Goal: Task Accomplishment & Management: Complete application form

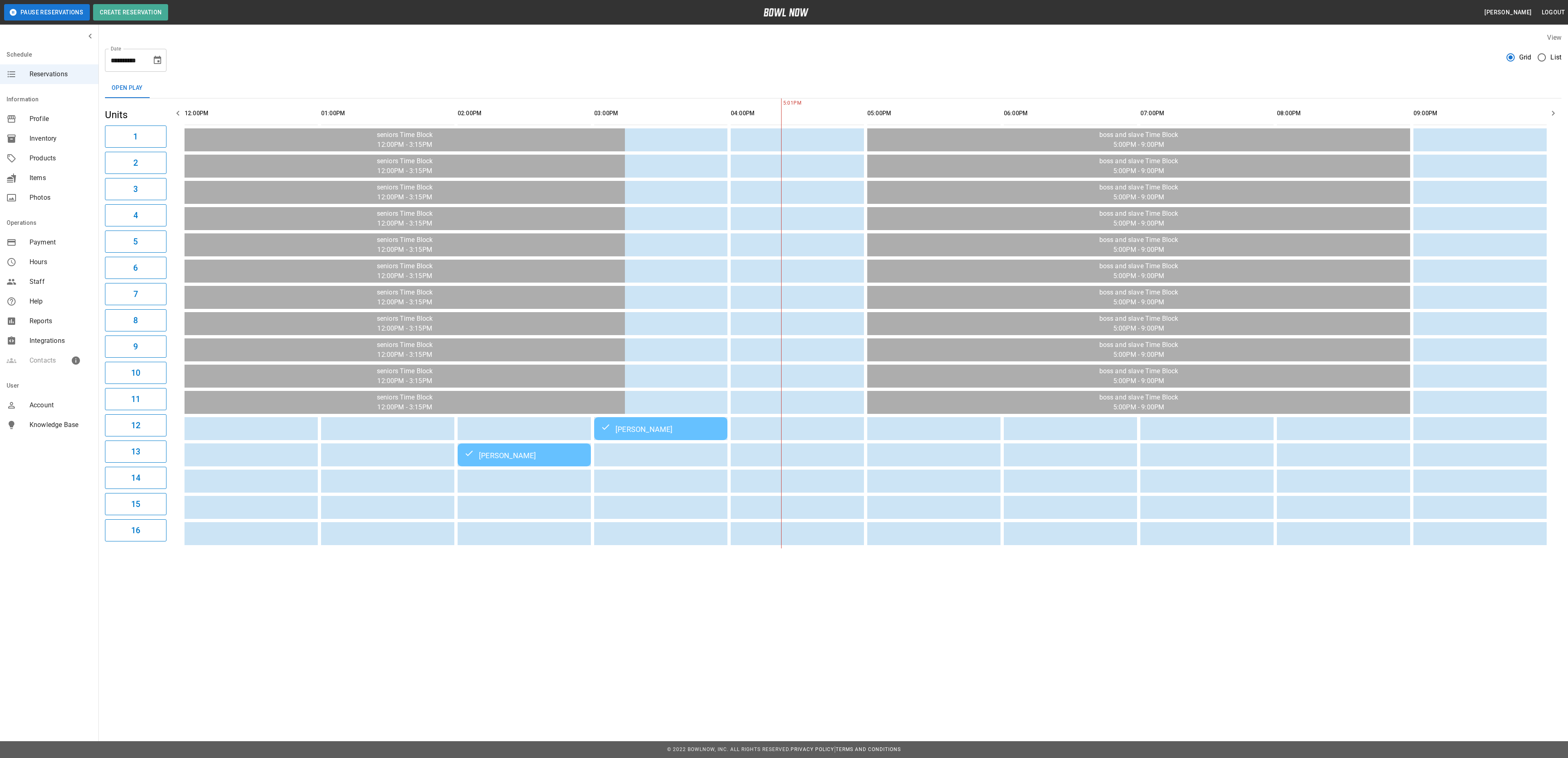
click at [1552, 57] on span "List" at bounding box center [1555, 57] width 11 height 10
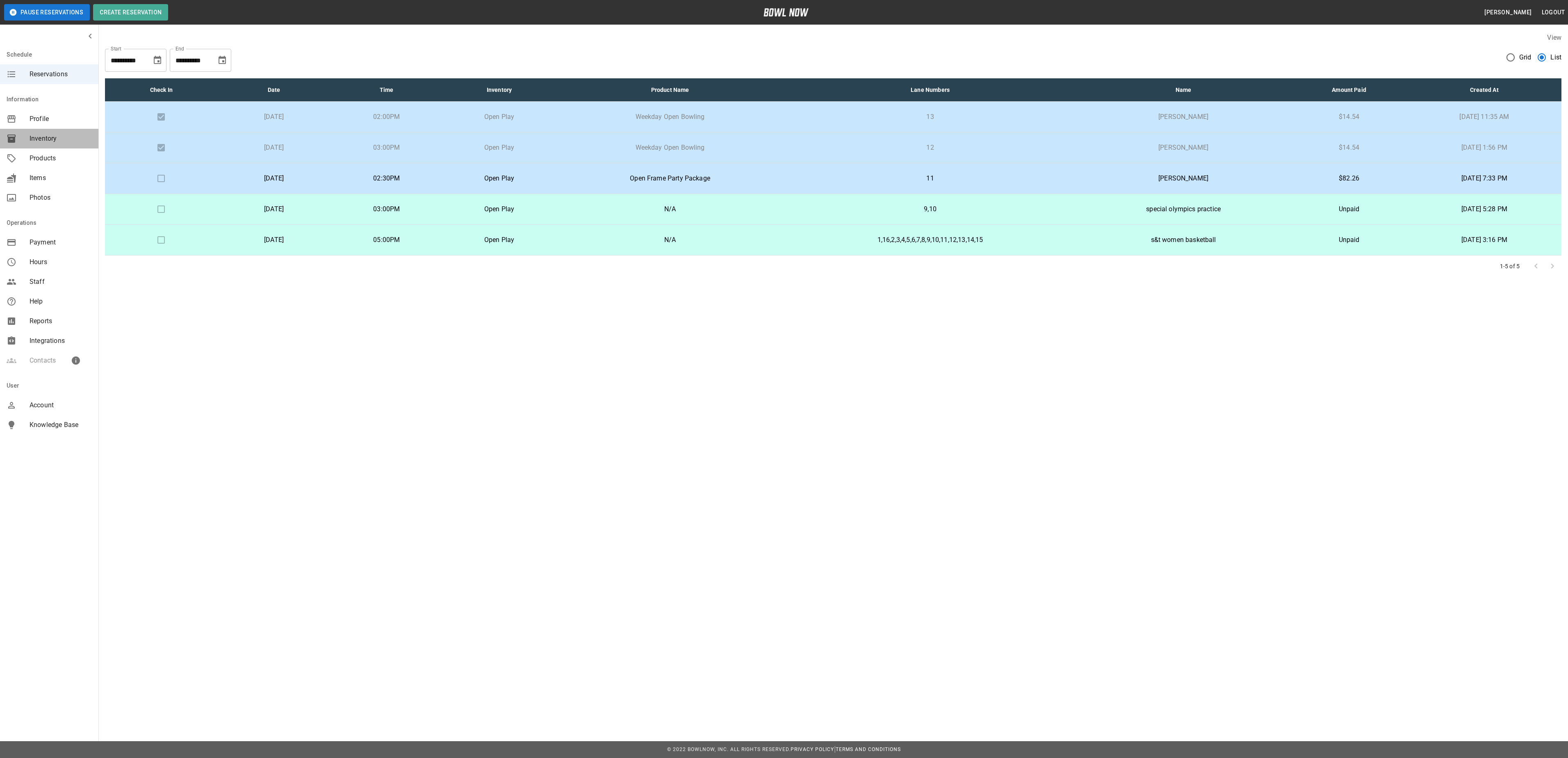
click at [42, 133] on div "Inventory" at bounding box center [49, 139] width 99 height 20
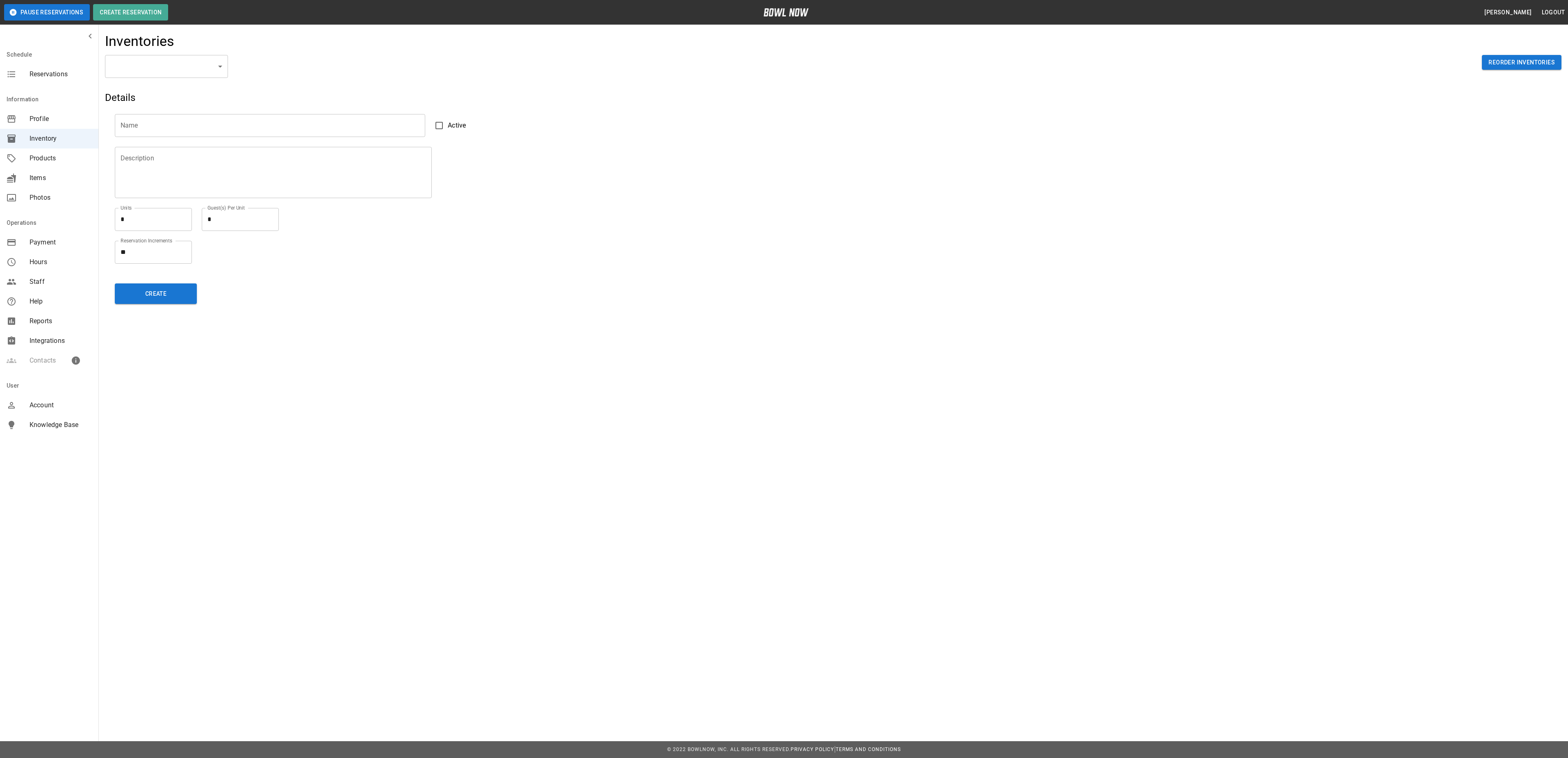
click at [189, 126] on ul "New Inventory Parties Open Play" at bounding box center [167, 103] width 123 height 51
click at [184, 121] on li "Open Play" at bounding box center [167, 118] width 123 height 15
type input "**********"
type input "*********"
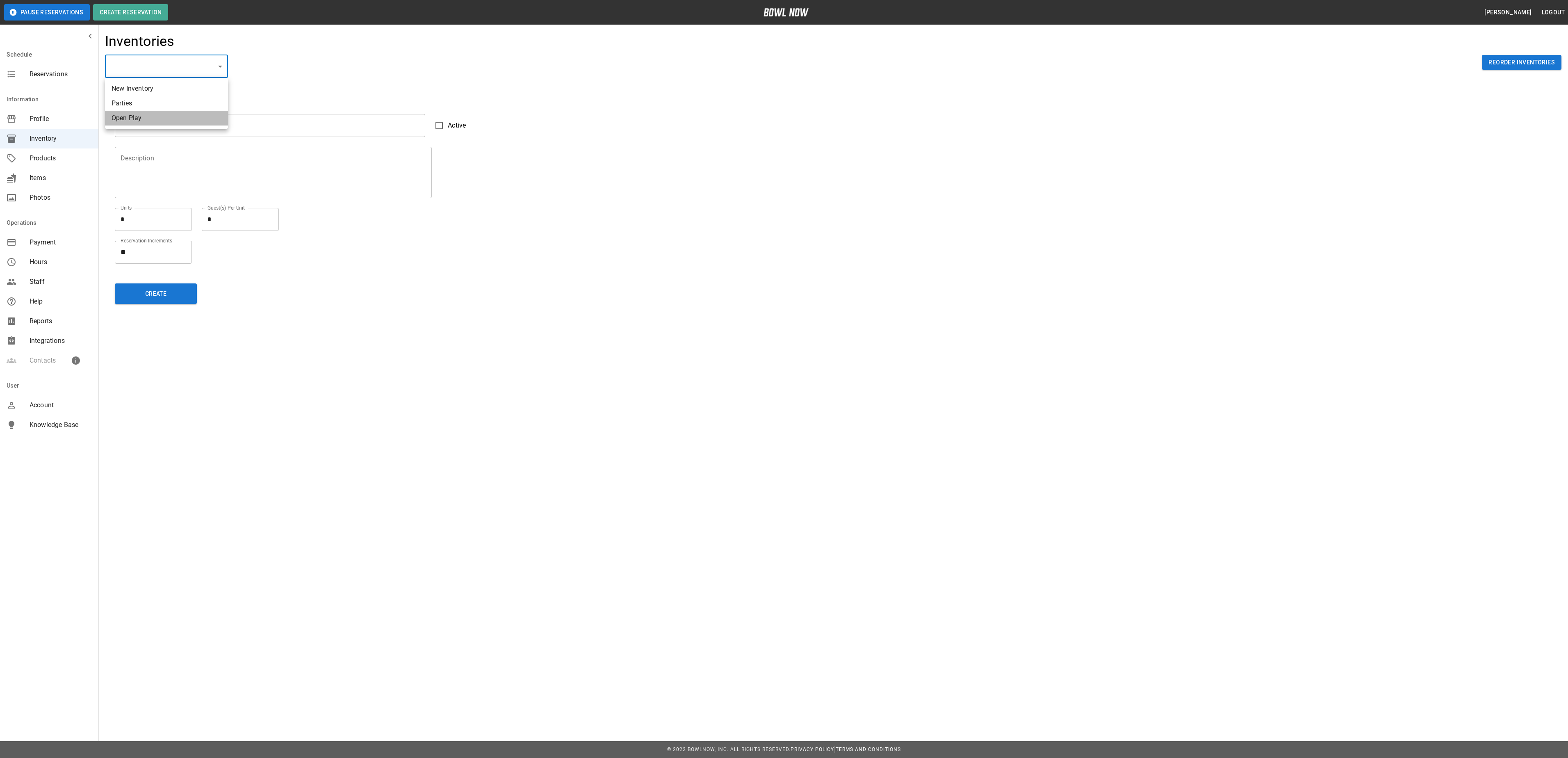
type textarea "********"
type textarea "**"
type textarea "*"
type textarea "**"
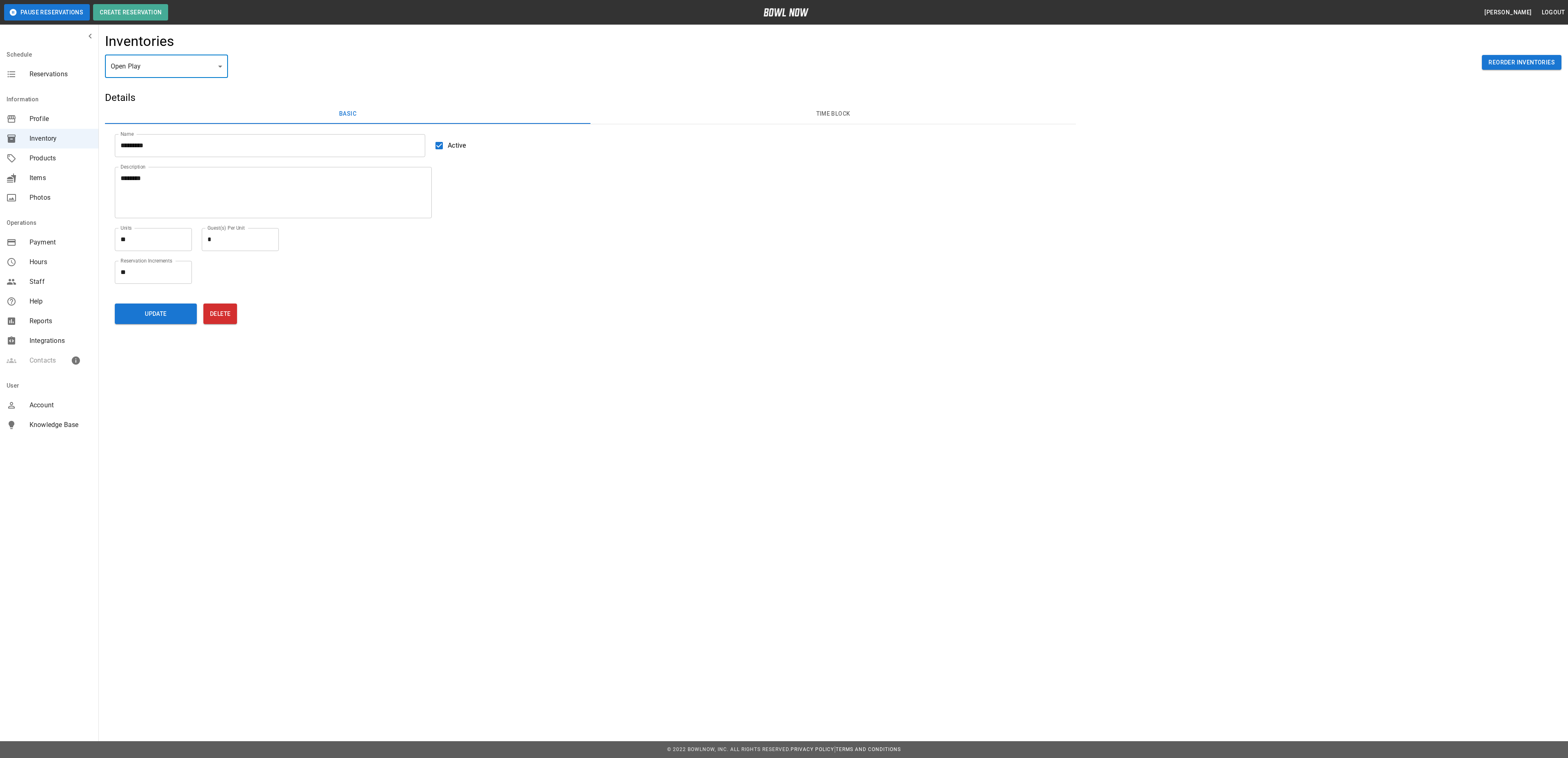
click at [836, 118] on button "Time Block" at bounding box center [833, 114] width 485 height 20
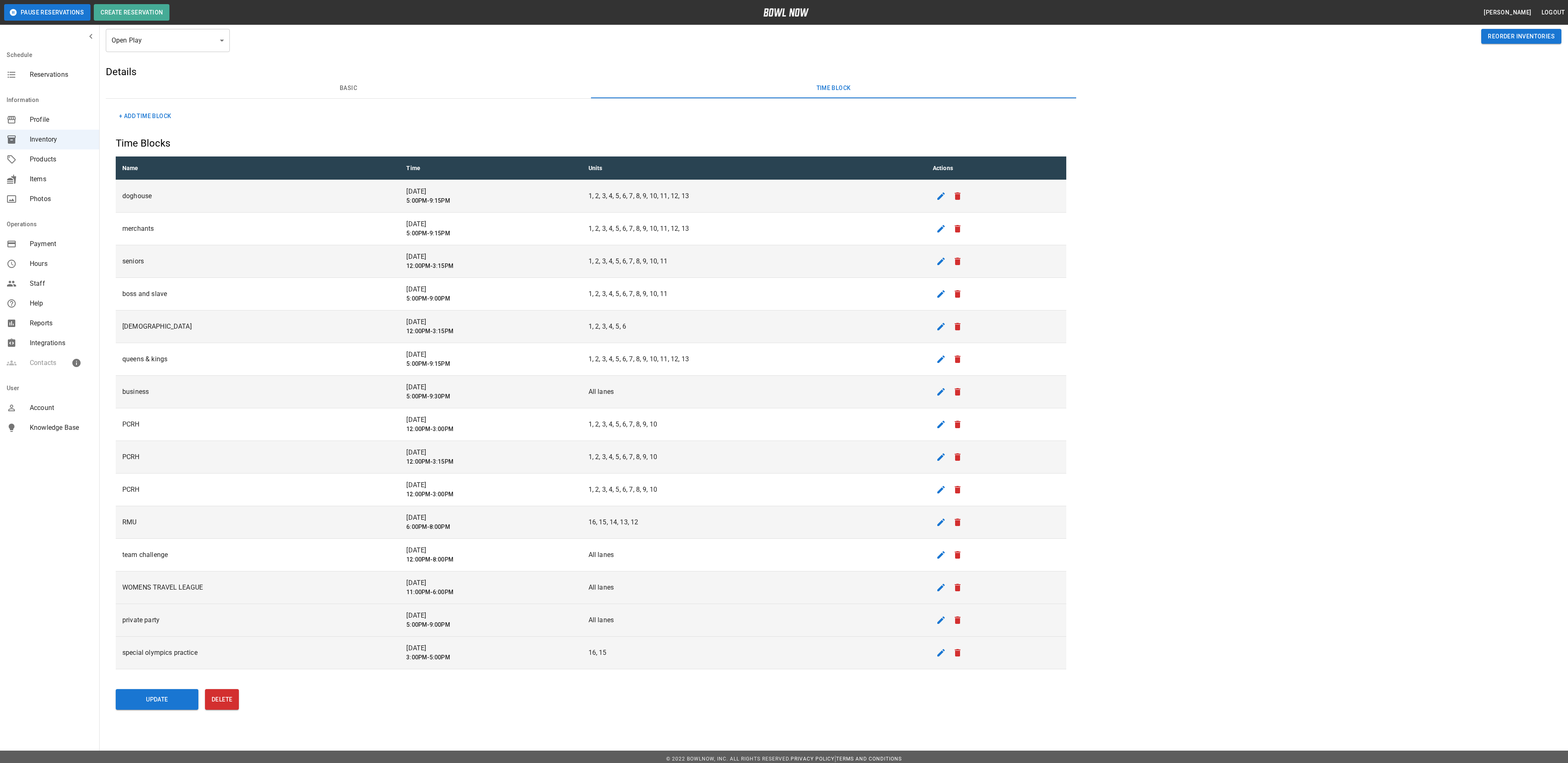
scroll to position [38, 0]
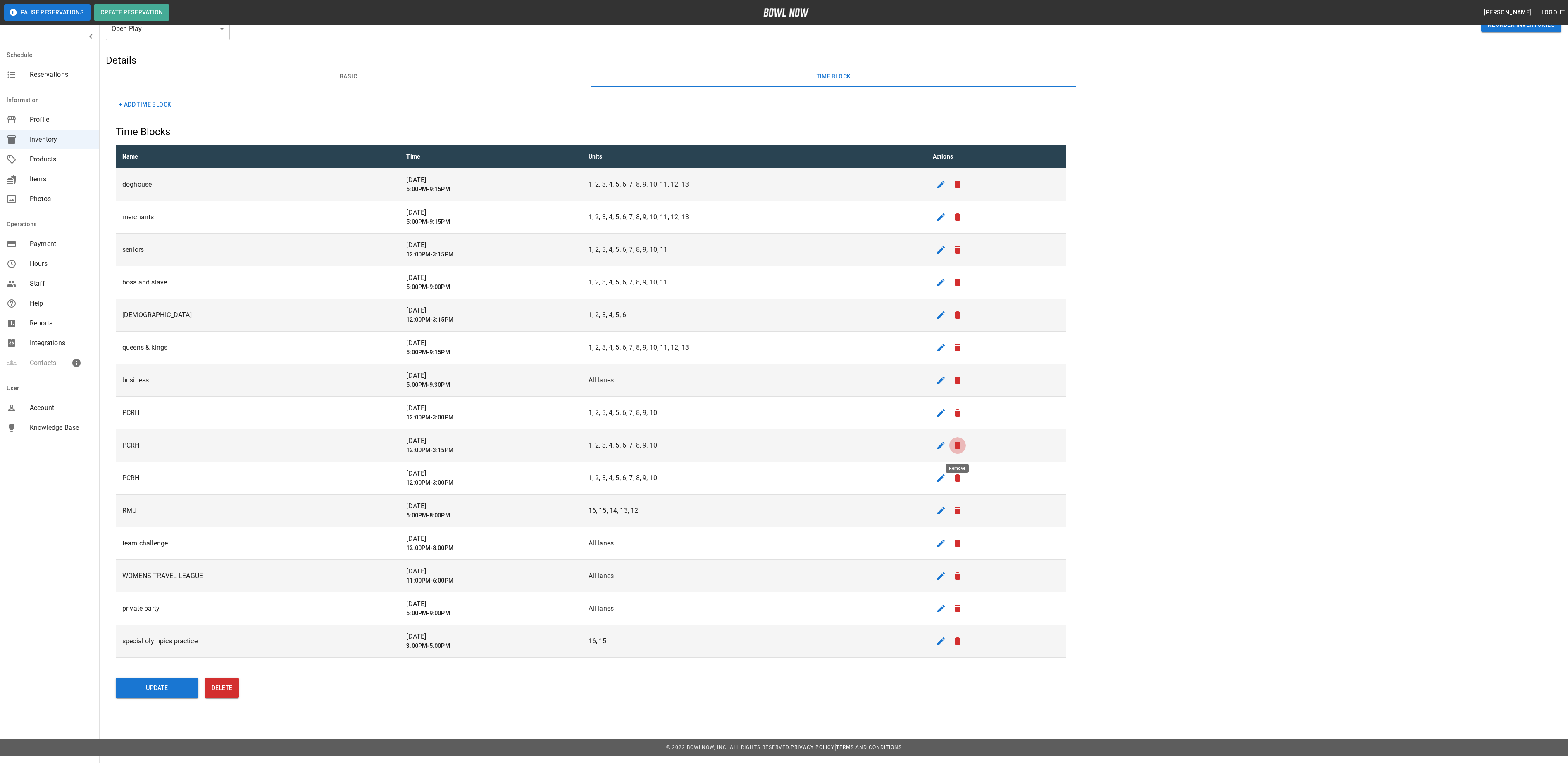
click at [953, 450] on icon "remove" at bounding box center [957, 446] width 10 height 10
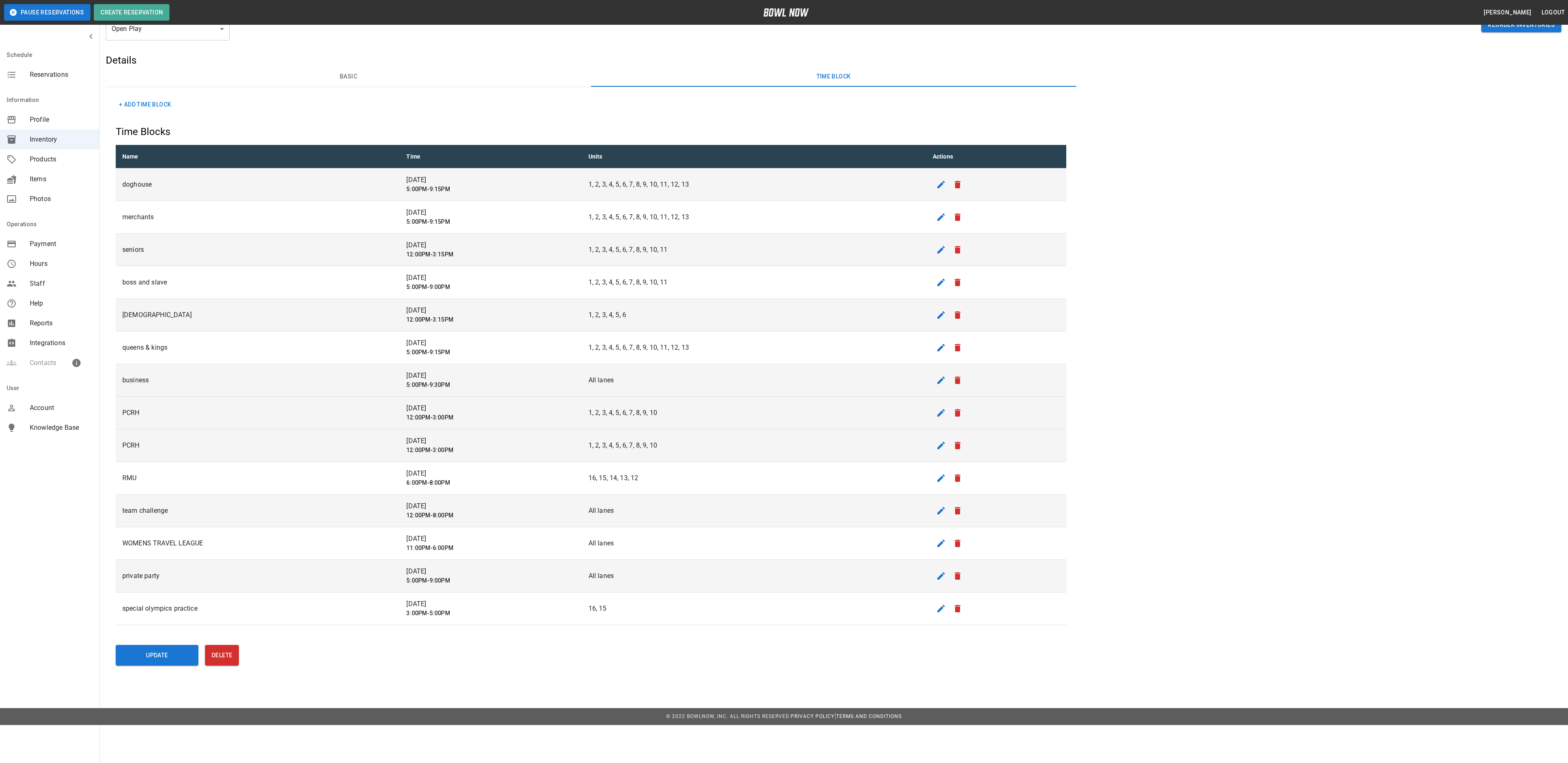
scroll to position [5, 0]
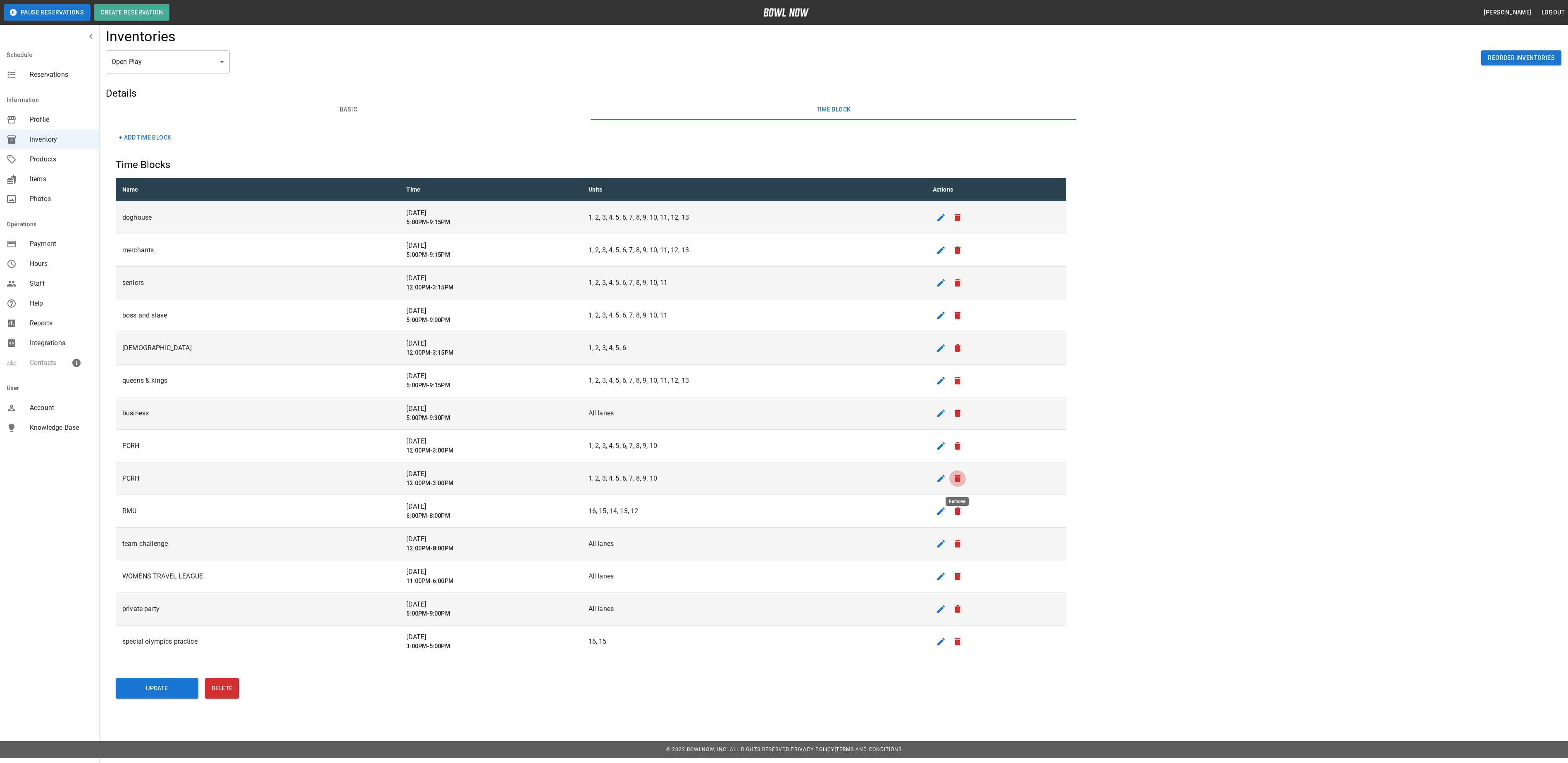
click at [959, 482] on icon "remove" at bounding box center [957, 479] width 6 height 7
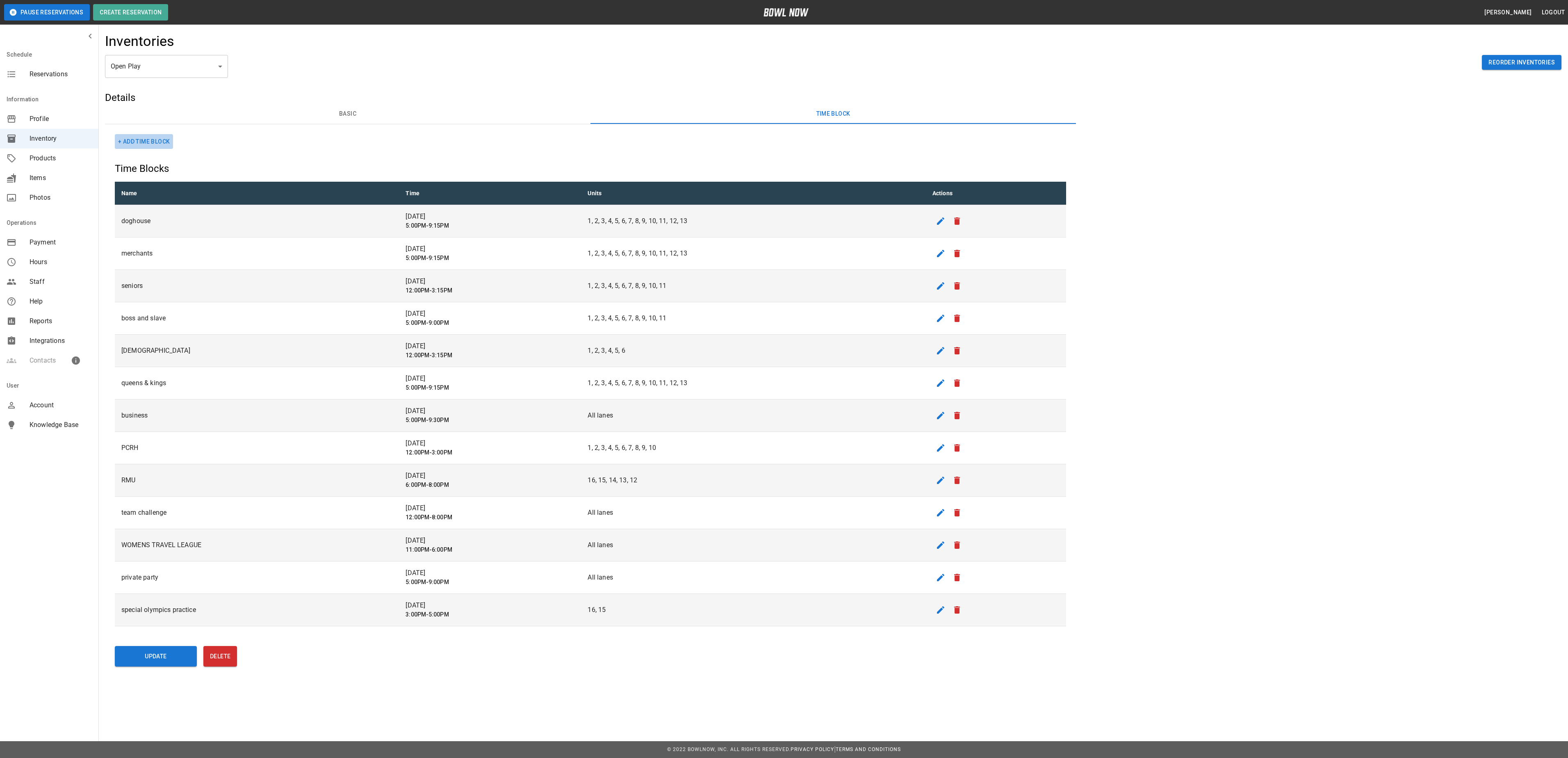
click at [157, 142] on button "+ Add Time Block" at bounding box center [144, 142] width 58 height 15
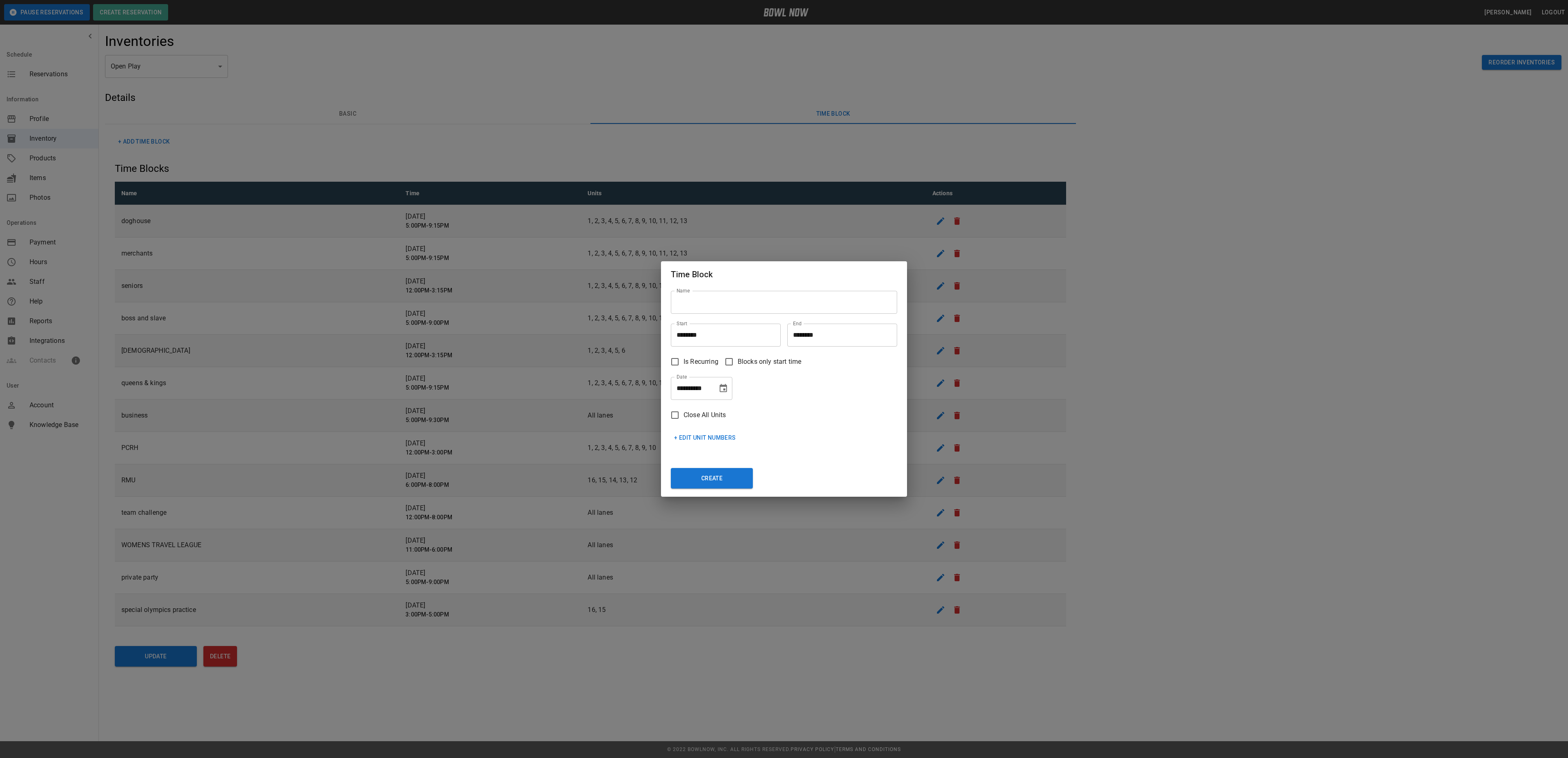
click at [733, 307] on input "Name" at bounding box center [784, 302] width 227 height 23
type input "****"
click at [713, 338] on input "********" at bounding box center [723, 335] width 104 height 23
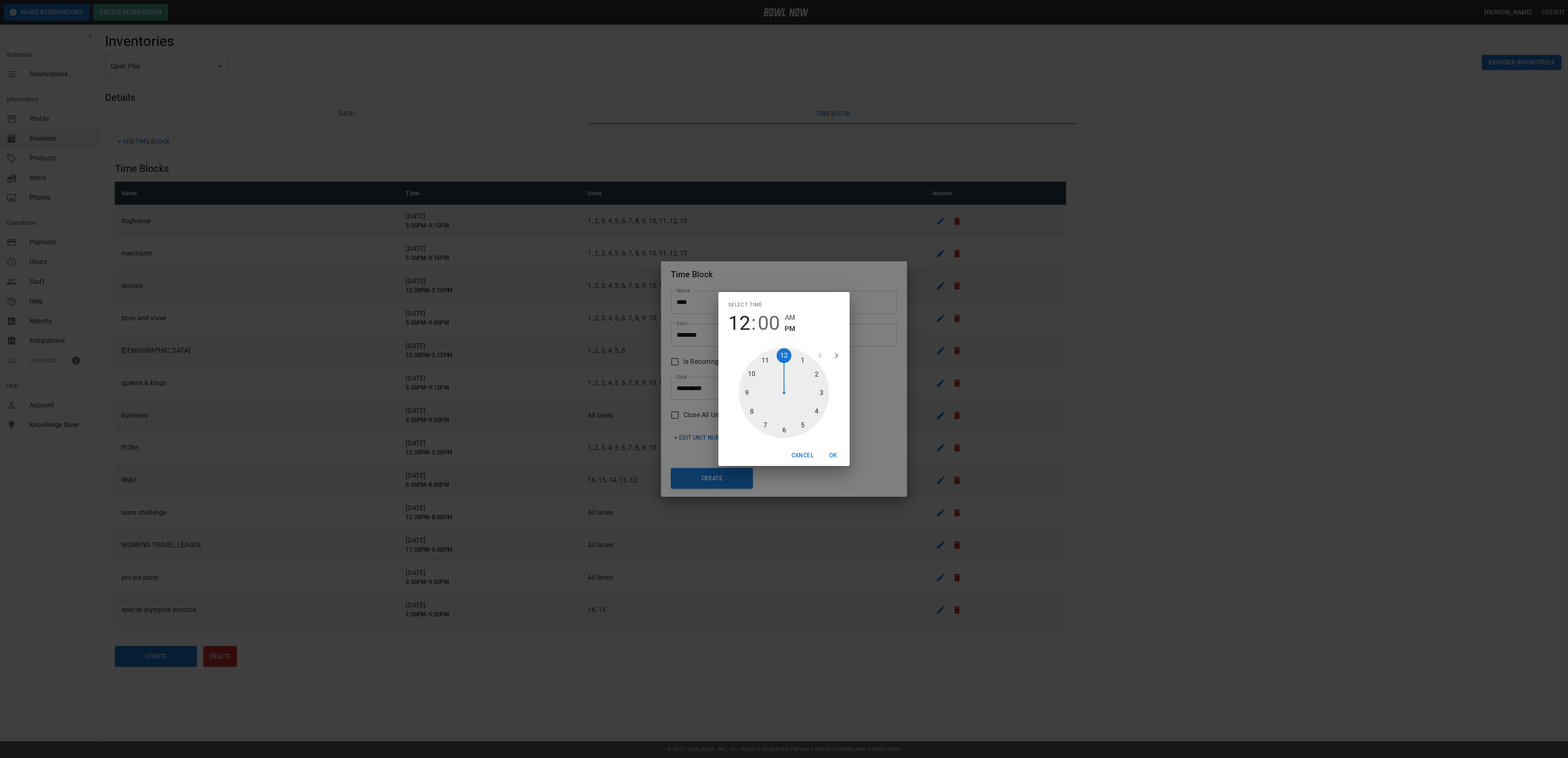
click at [786, 358] on div at bounding box center [784, 393] width 90 height 90
click at [789, 352] on div at bounding box center [784, 393] width 90 height 90
click at [831, 451] on button "OK" at bounding box center [833, 455] width 26 height 15
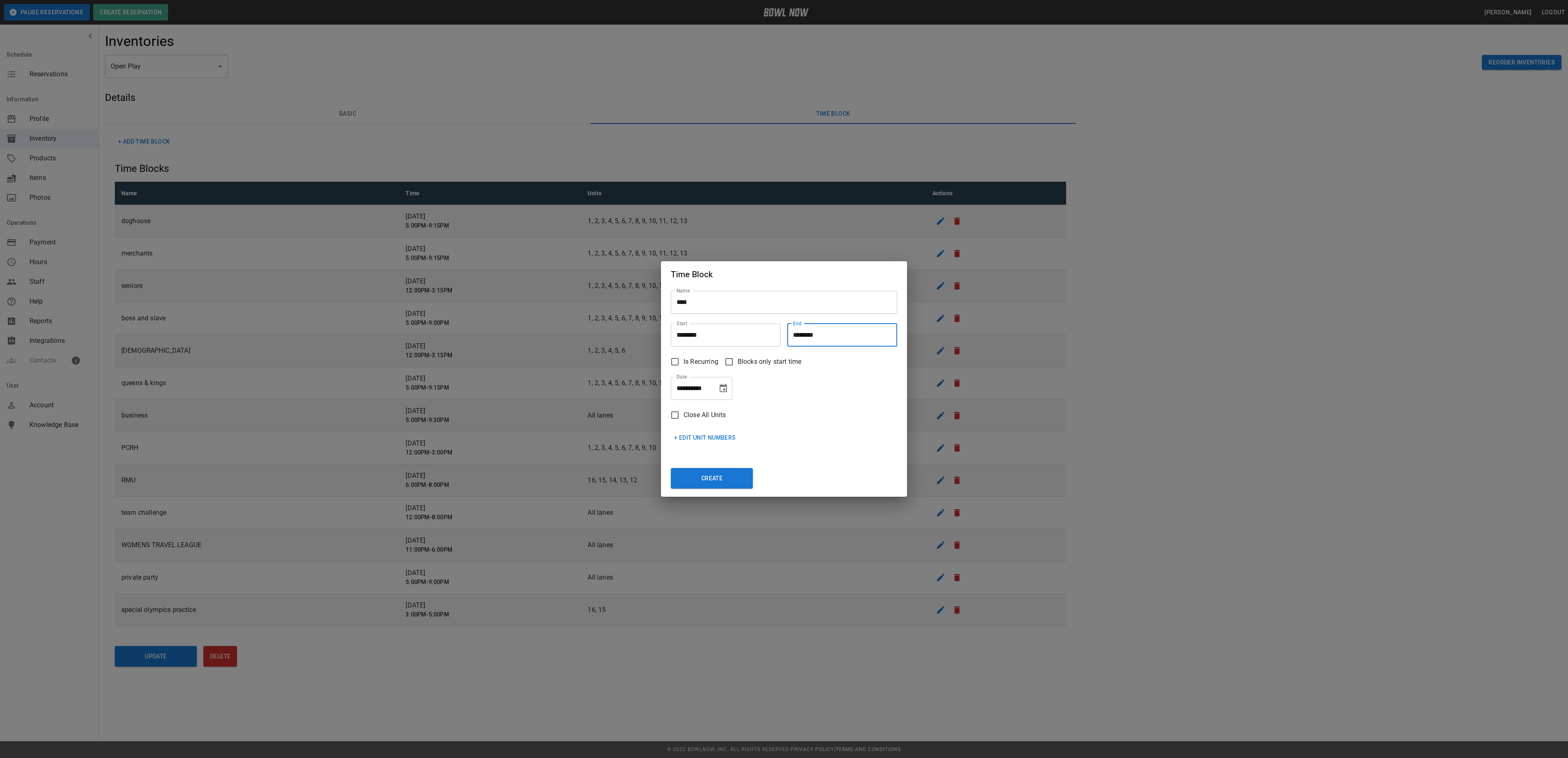
click at [800, 335] on input "********" at bounding box center [840, 335] width 104 height 23
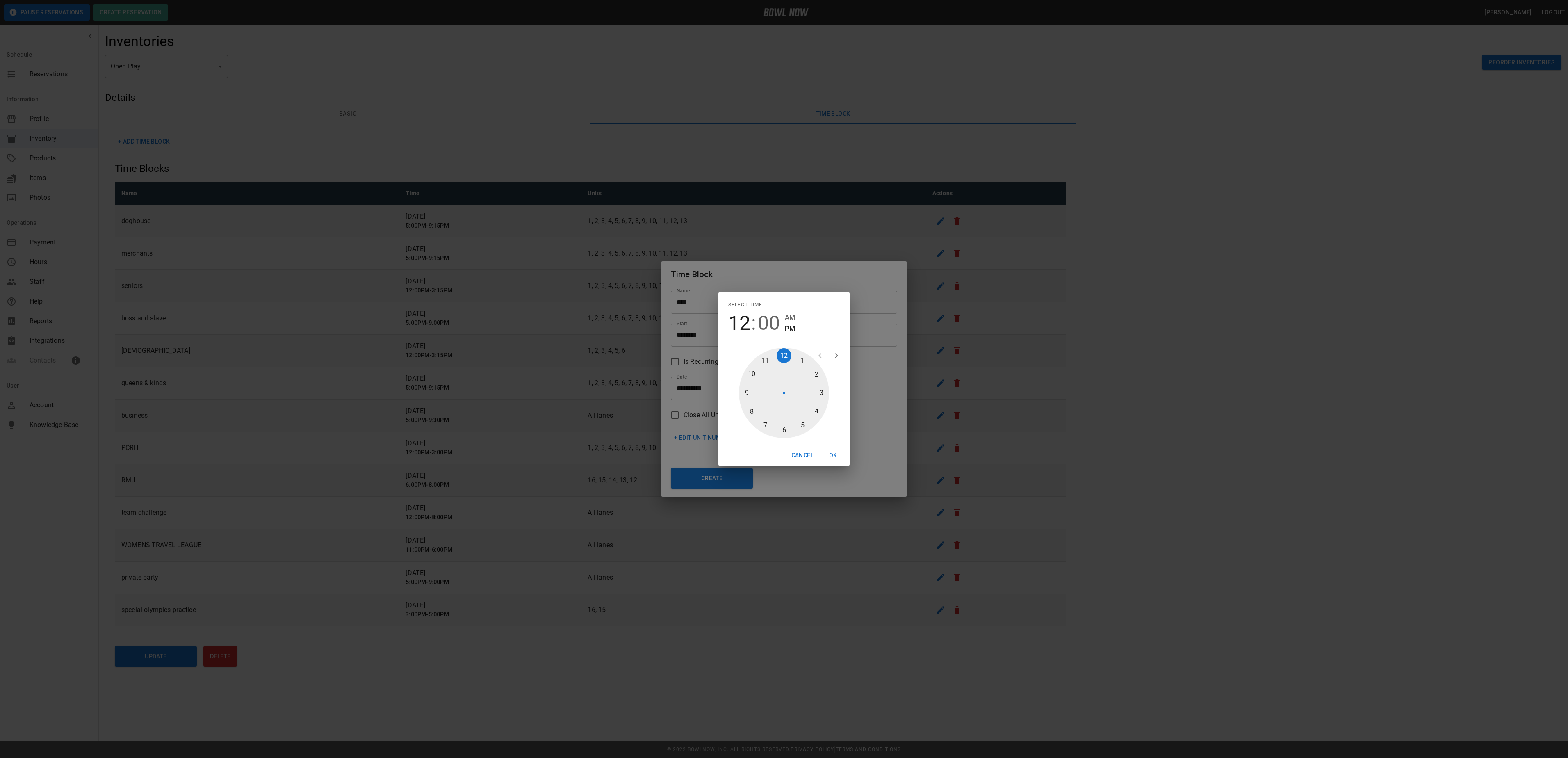
click at [819, 389] on div at bounding box center [784, 393] width 90 height 90
type input "********"
click at [831, 454] on button "OK" at bounding box center [833, 455] width 26 height 15
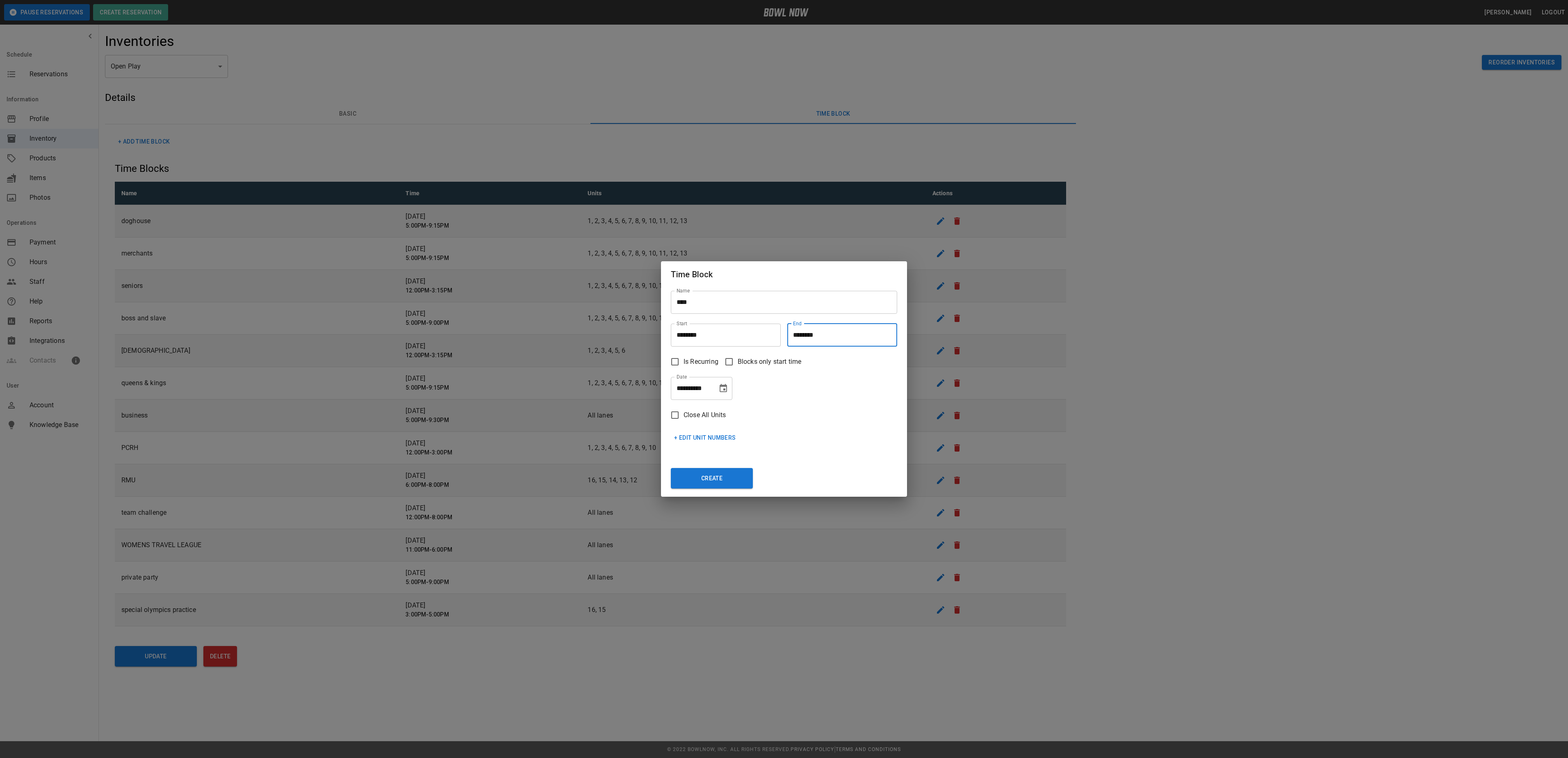
click at [725, 388] on icon "Choose date, selected date is Sep 30, 2025" at bounding box center [723, 388] width 10 height 10
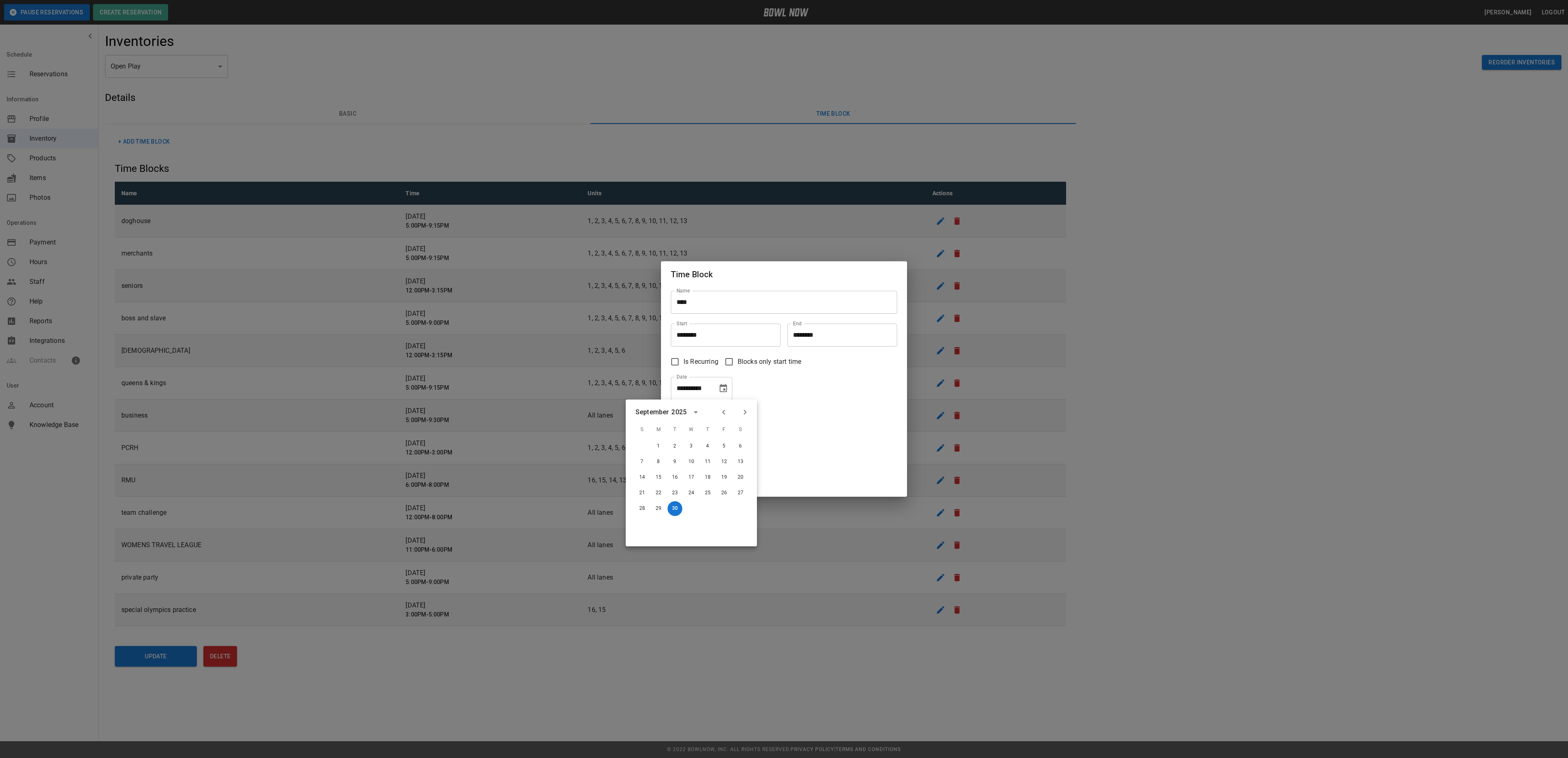
click at [744, 423] on span "S" at bounding box center [740, 430] width 15 height 16
click at [745, 418] on button "Next month" at bounding box center [745, 413] width 14 height 14
click at [745, 474] on button "18" at bounding box center [740, 477] width 15 height 15
type input "**********"
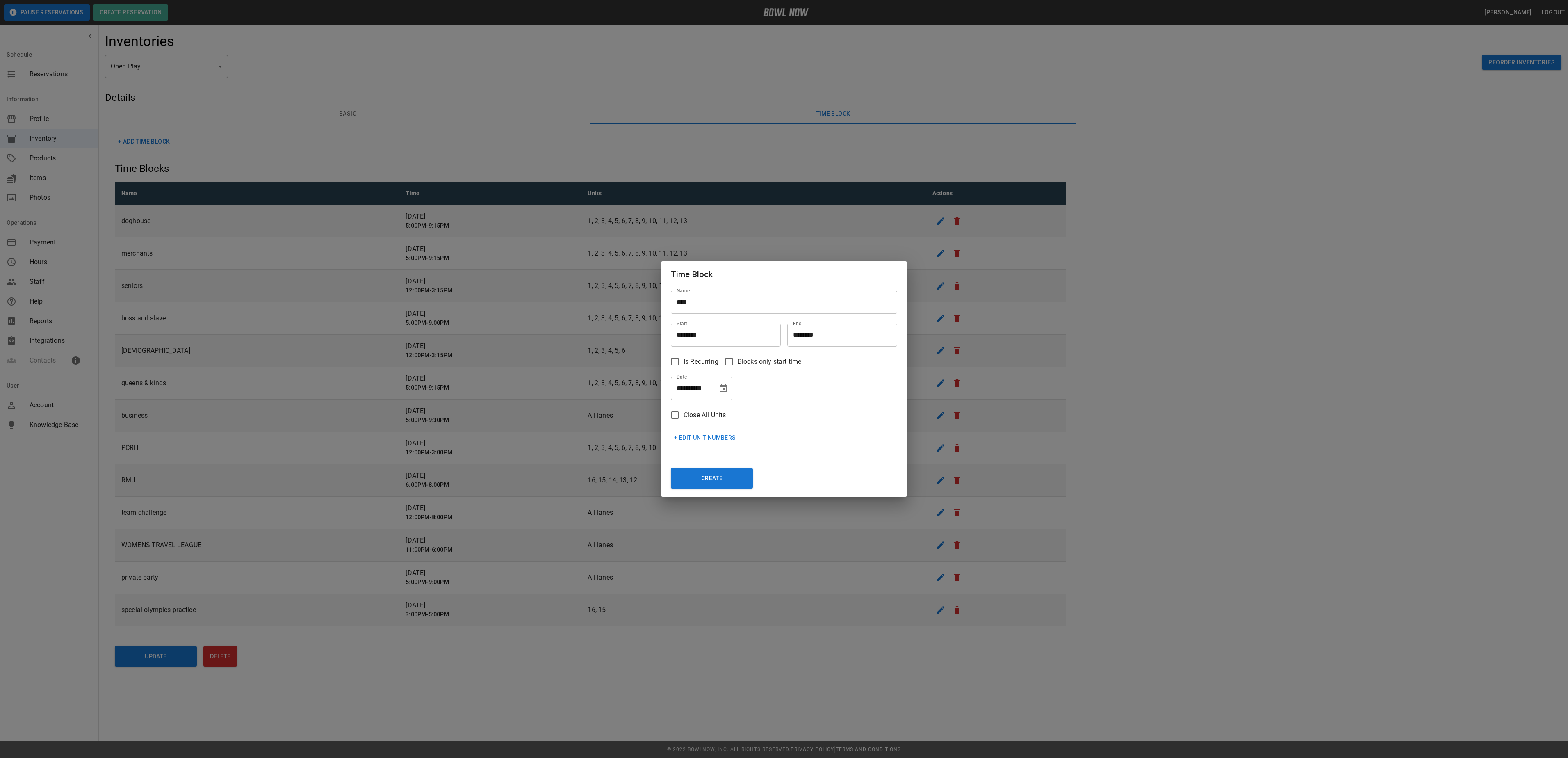
click at [693, 432] on button "+ Edit Unit Numbers" at bounding box center [705, 438] width 69 height 15
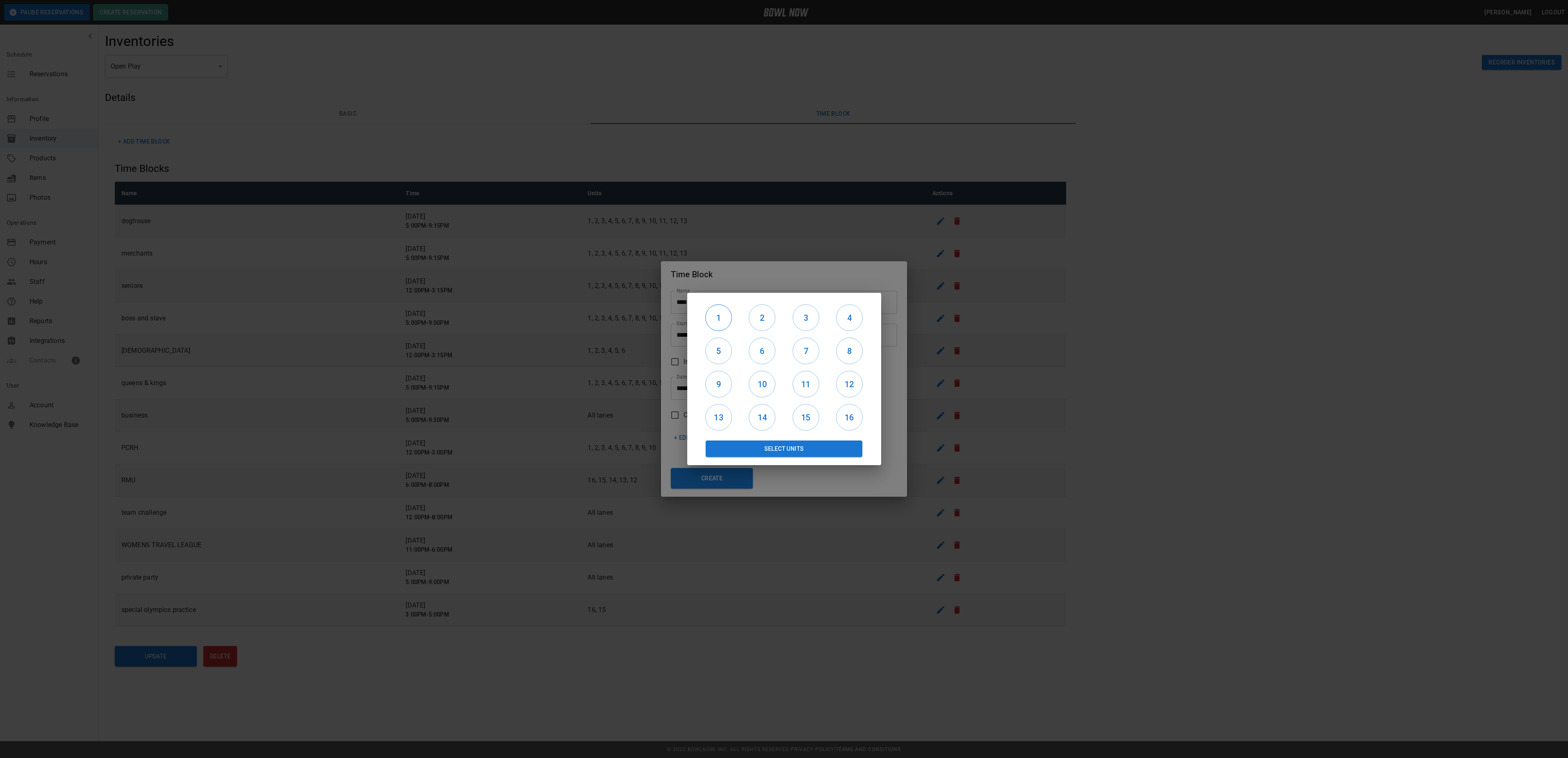
click at [720, 324] on h6 "1" at bounding box center [718, 318] width 26 height 13
click at [763, 318] on h6 "2" at bounding box center [762, 318] width 26 height 13
drag, startPoint x: 808, startPoint y: 315, endPoint x: 833, endPoint y: 318, distance: 25.2
click at [810, 314] on h6 "3" at bounding box center [806, 318] width 26 height 13
click at [845, 318] on h6 "4" at bounding box center [849, 318] width 26 height 13
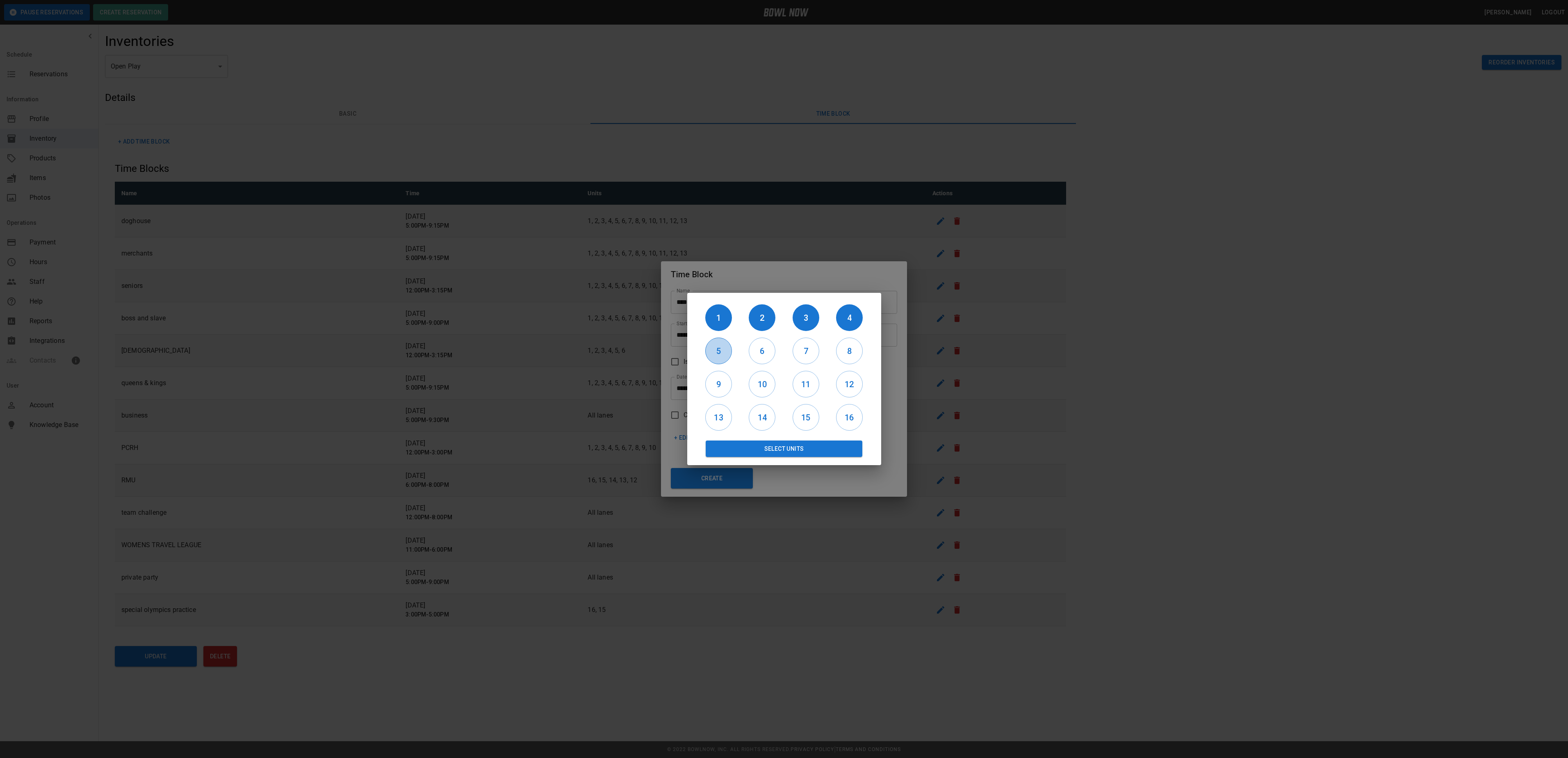
click at [725, 355] on h6 "5" at bounding box center [718, 351] width 26 height 13
drag, startPoint x: 761, startPoint y: 354, endPoint x: 778, endPoint y: 354, distance: 17.0
click at [762, 354] on h6 "6" at bounding box center [762, 351] width 26 height 13
click at [797, 349] on h6 "7" at bounding box center [806, 351] width 26 height 13
click at [853, 349] on h6 "8" at bounding box center [849, 351] width 26 height 13
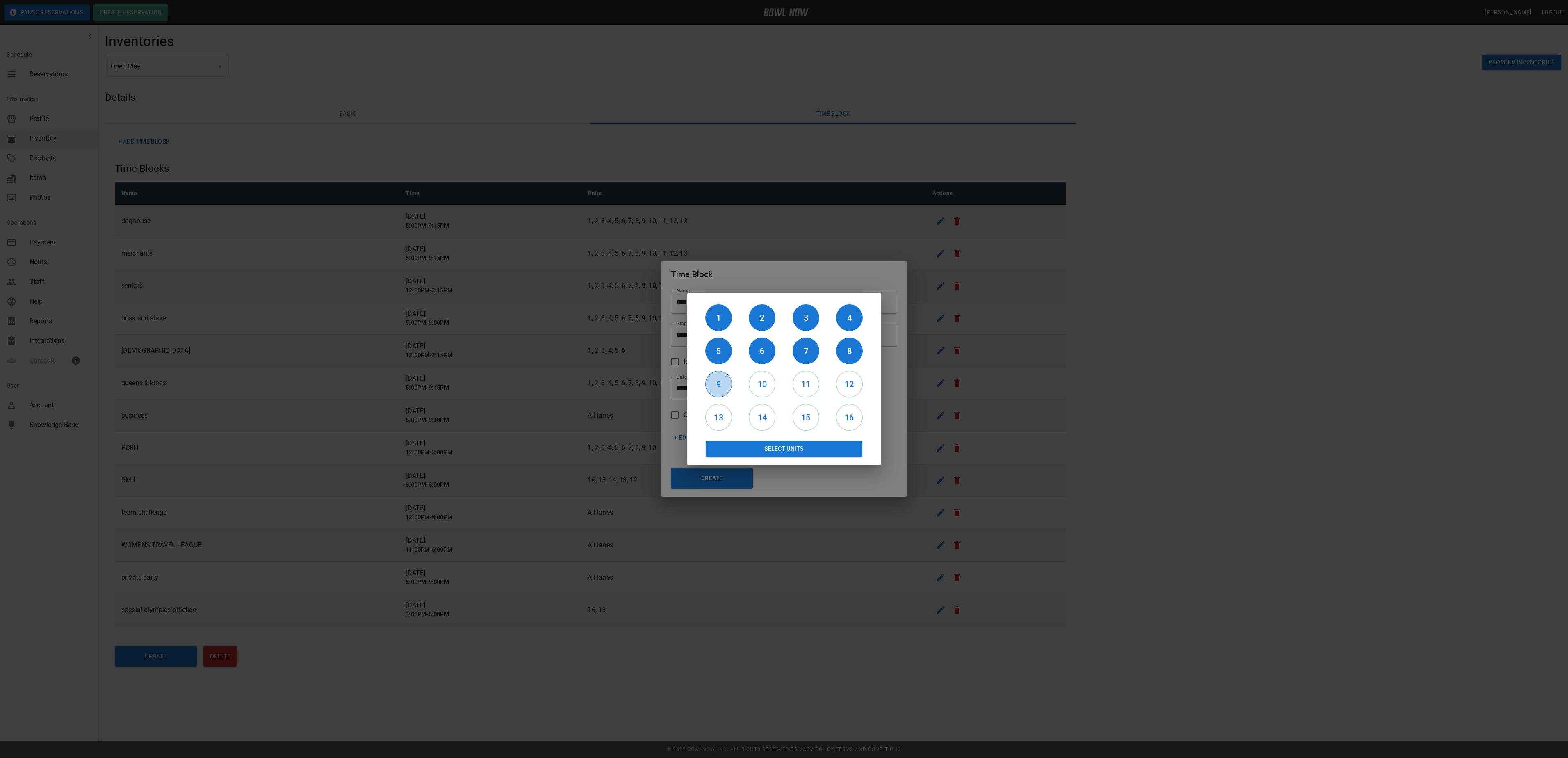
click at [718, 385] on h6 "9" at bounding box center [718, 384] width 26 height 13
click at [766, 383] on h6 "10" at bounding box center [762, 384] width 26 height 13
click at [783, 448] on button "Select Units" at bounding box center [784, 448] width 157 height 16
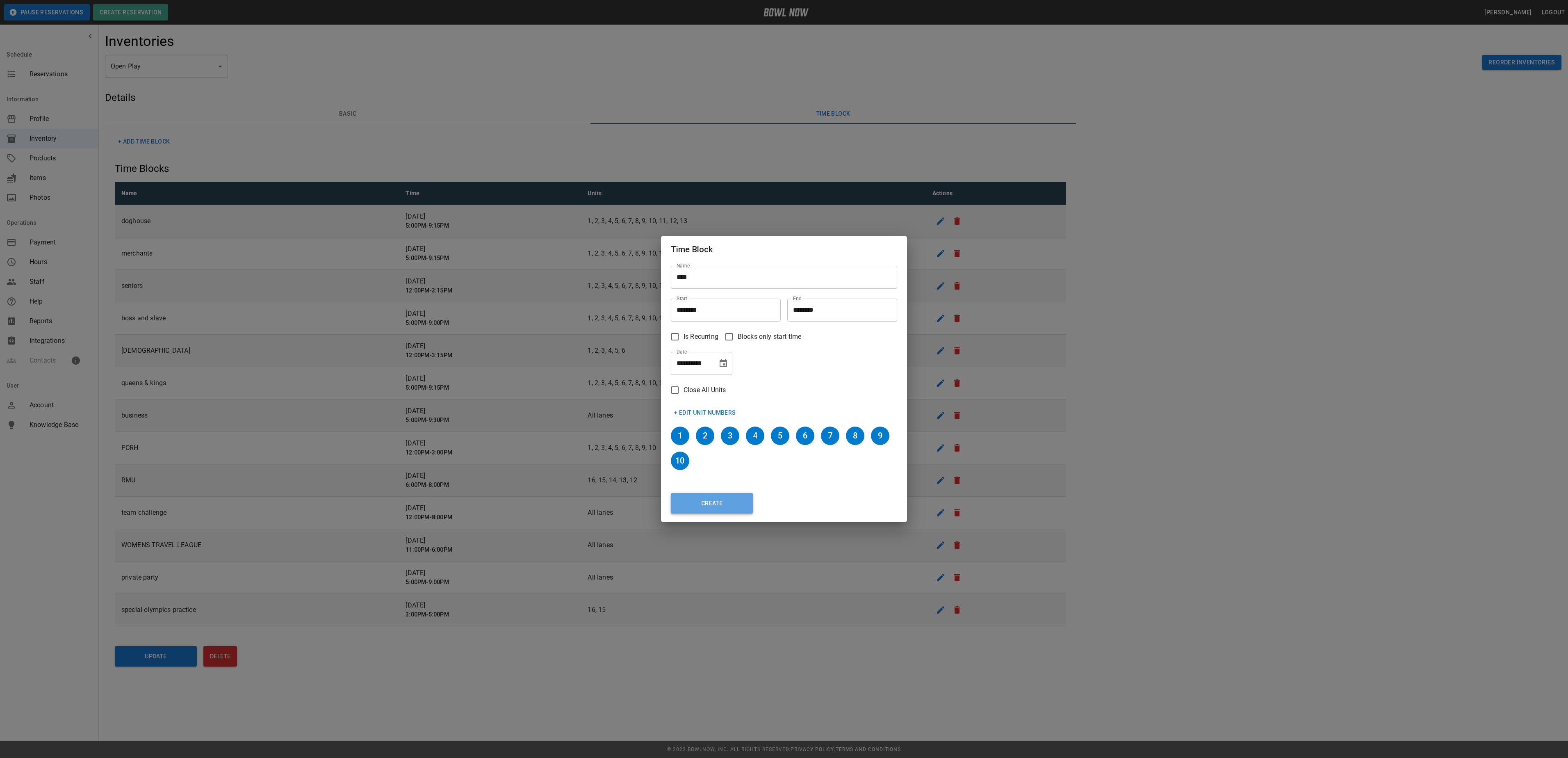
click at [719, 503] on button "Create" at bounding box center [712, 503] width 82 height 21
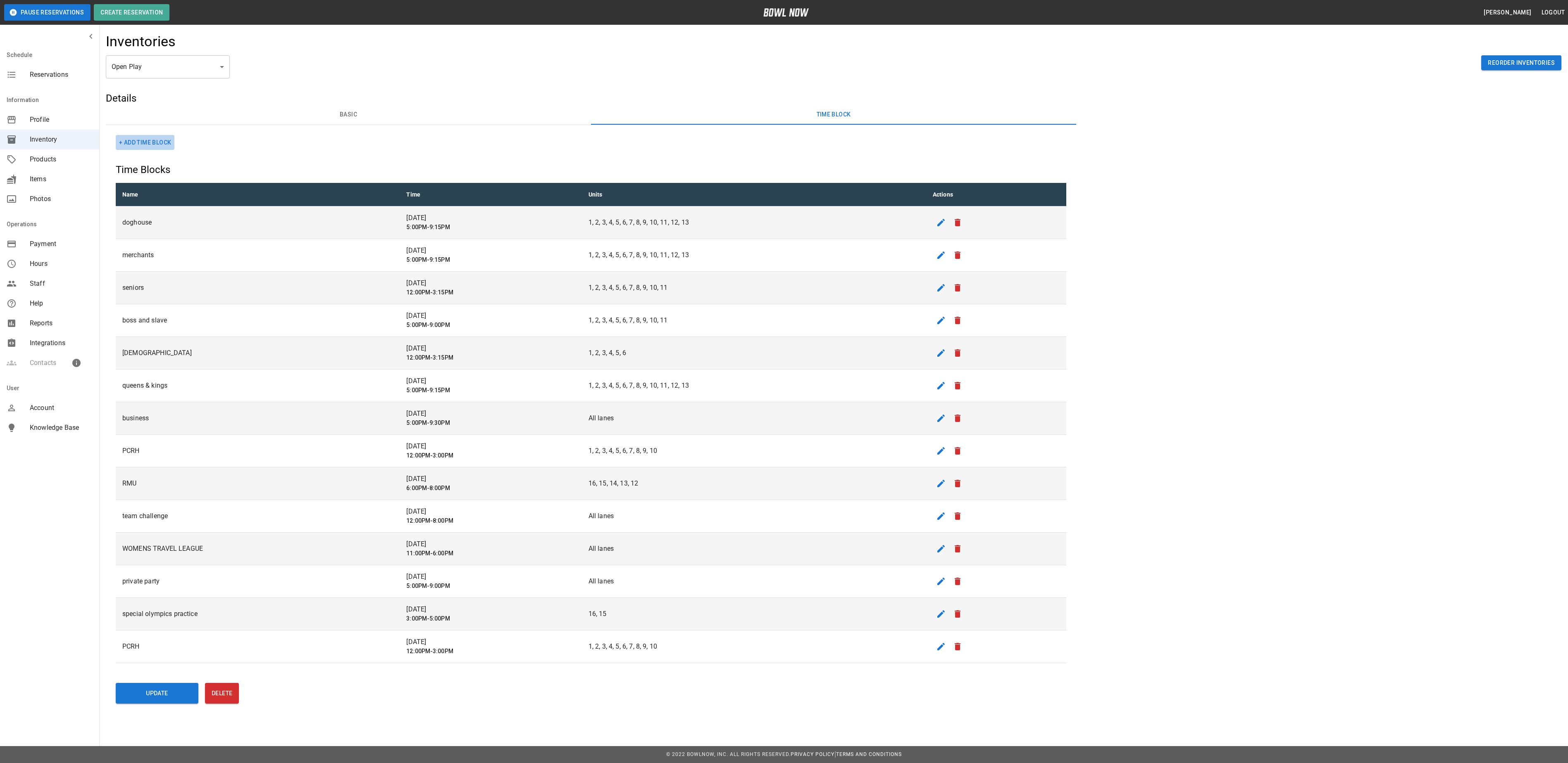
click at [161, 142] on button "+ Add Time Block" at bounding box center [145, 143] width 58 height 15
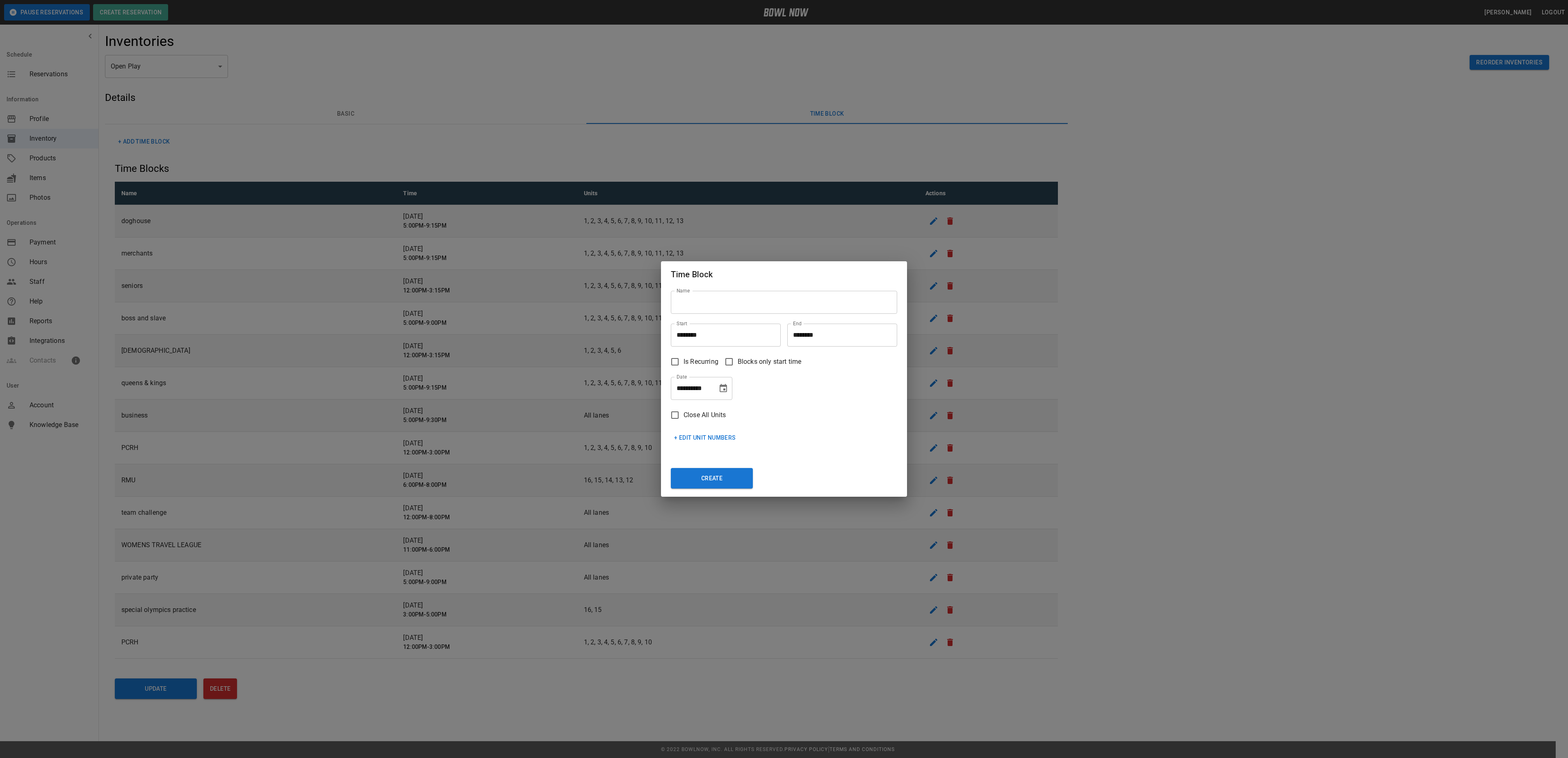
click at [710, 301] on input "Name" at bounding box center [784, 302] width 227 height 23
type input "****"
click at [683, 335] on input "********" at bounding box center [723, 335] width 104 height 23
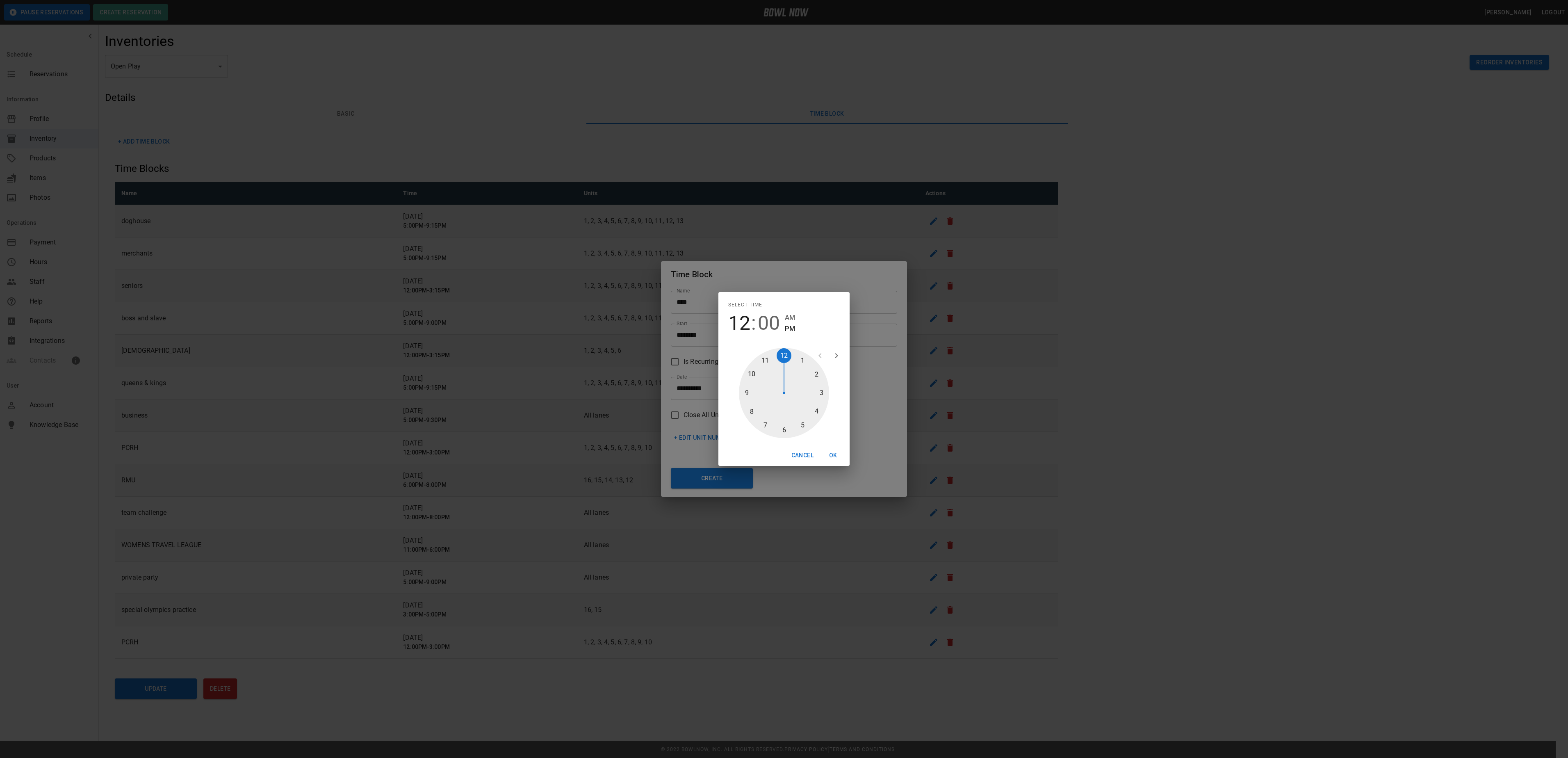
click at [783, 355] on div at bounding box center [784, 393] width 90 height 90
click at [785, 356] on div at bounding box center [784, 393] width 90 height 90
click at [833, 452] on button "OK" at bounding box center [833, 455] width 26 height 15
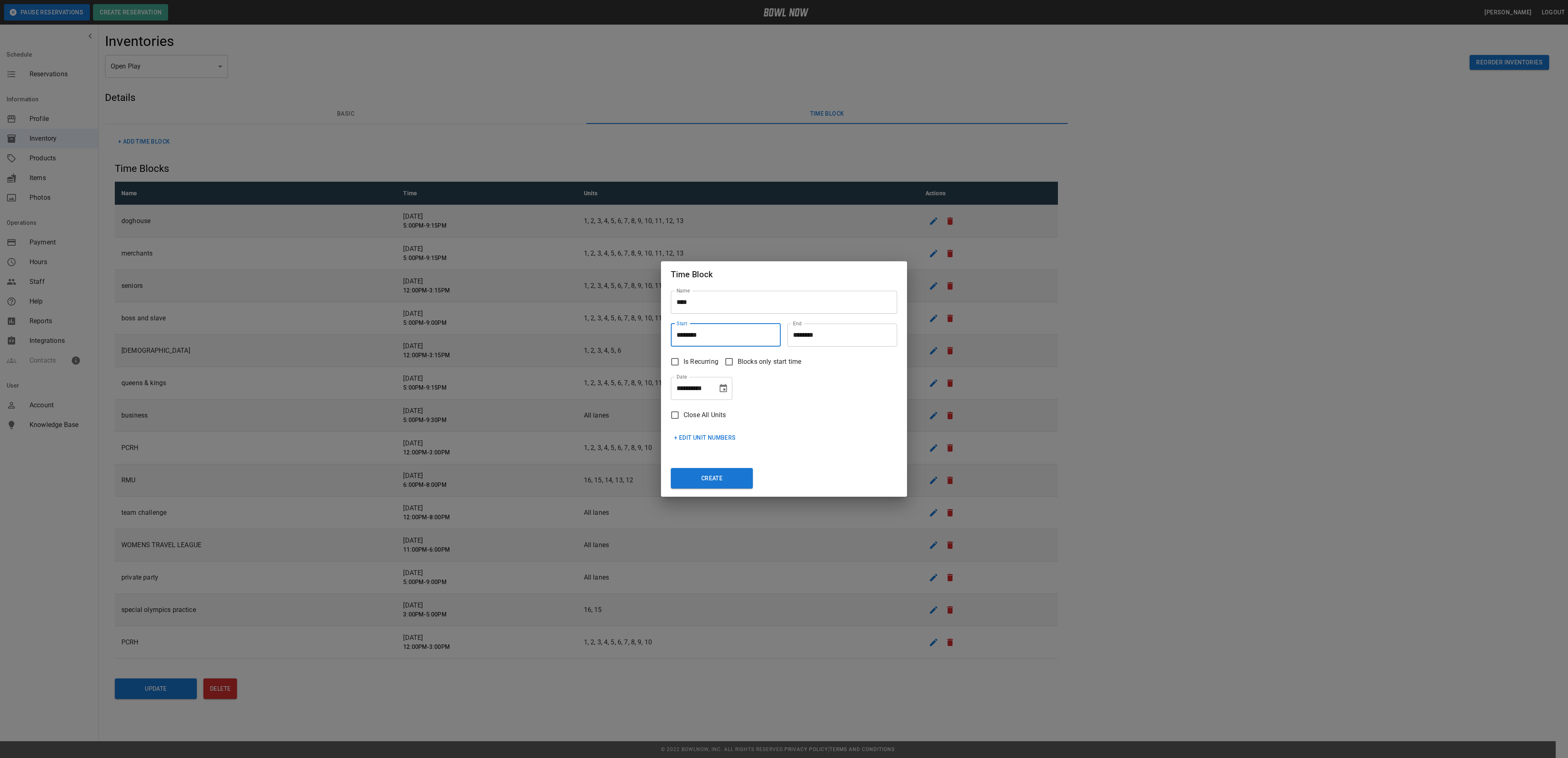
click at [800, 334] on input "********" at bounding box center [840, 335] width 104 height 23
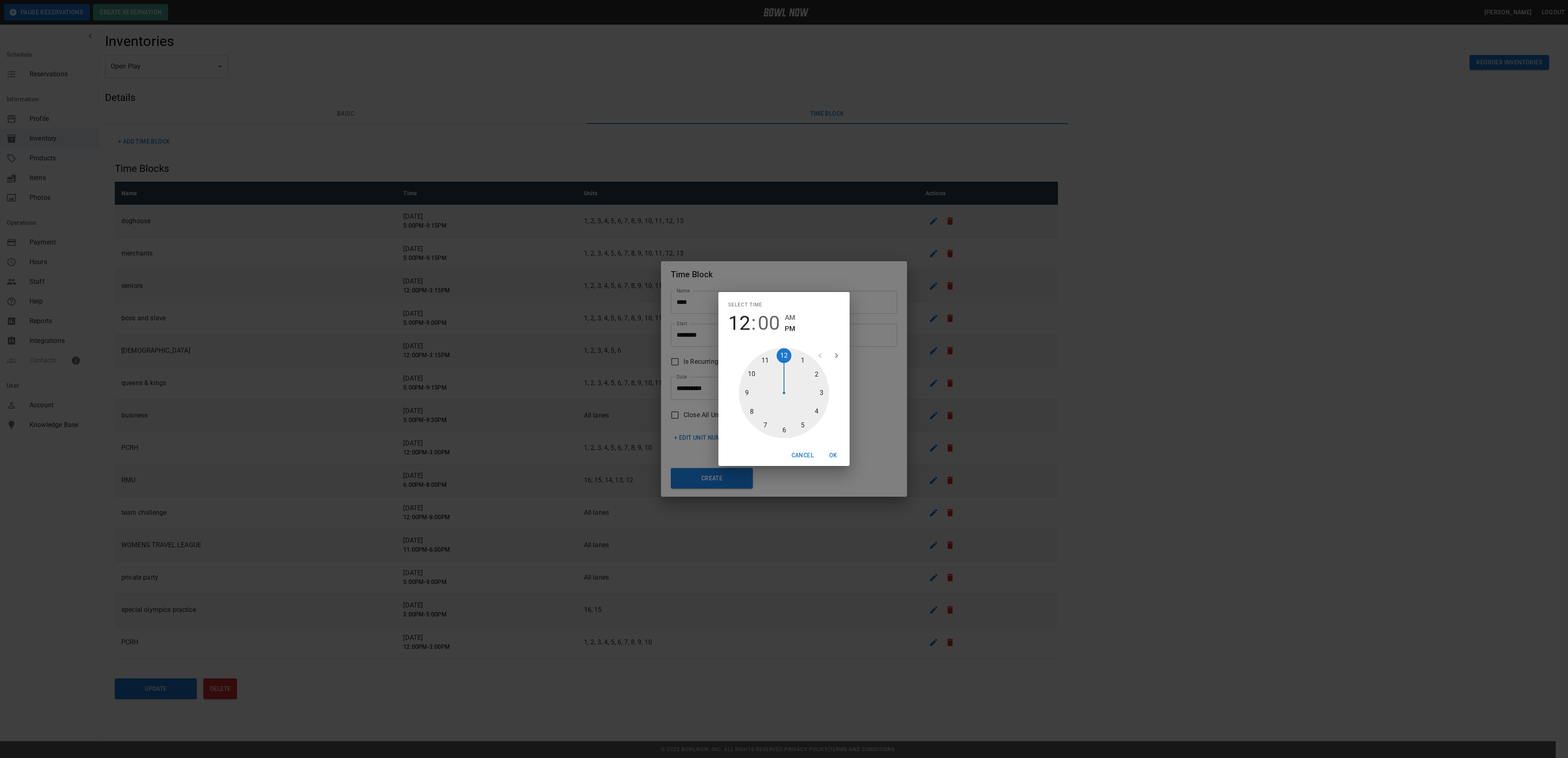
click at [820, 390] on div at bounding box center [784, 393] width 90 height 90
type input "********"
click at [829, 446] on div "Cancel OK" at bounding box center [784, 456] width 132 height 21
click at [833, 453] on button "OK" at bounding box center [833, 455] width 26 height 15
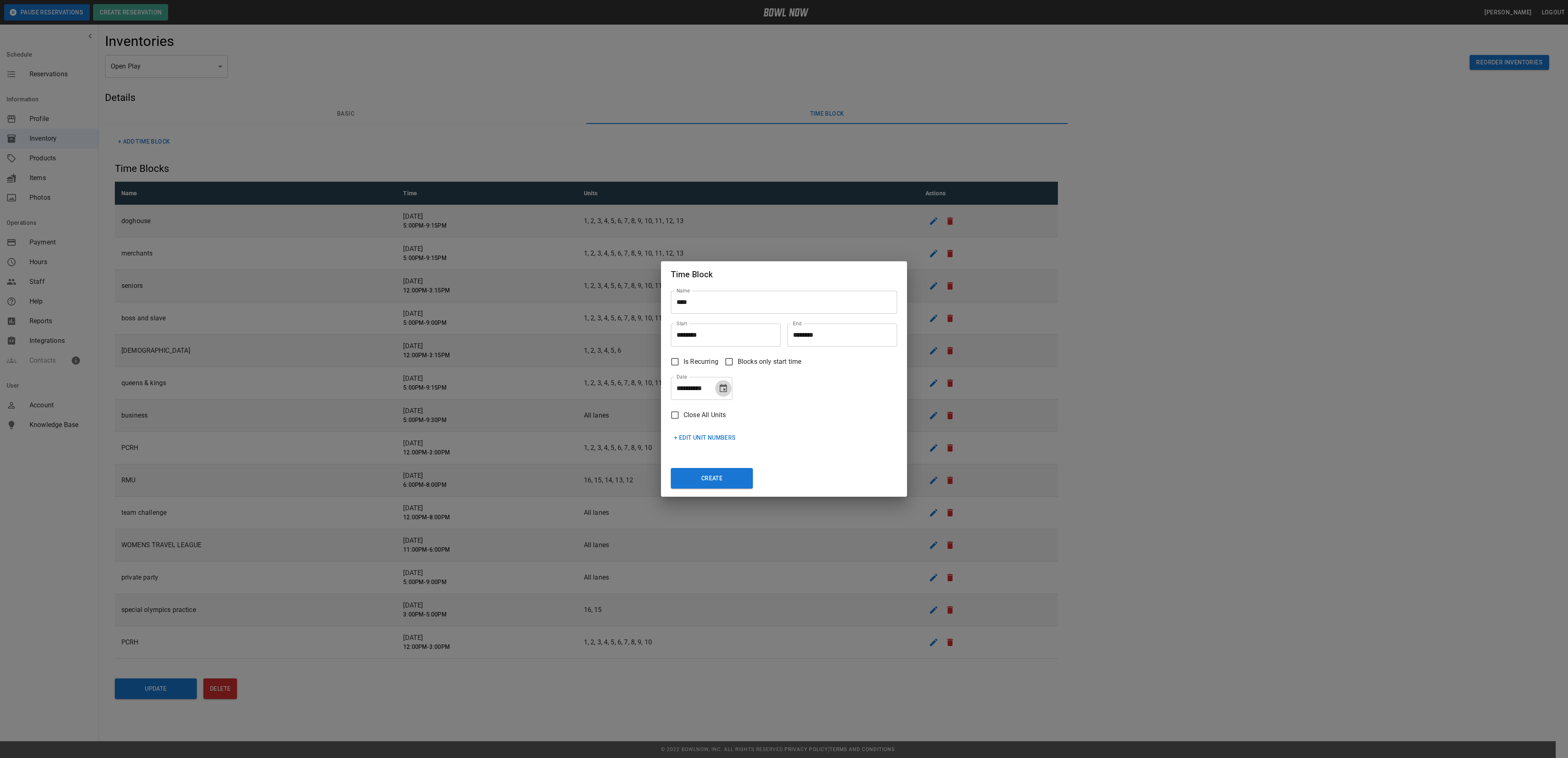
click at [722, 386] on icon "Choose date, selected date is Sep 30, 2025" at bounding box center [723, 388] width 7 height 8
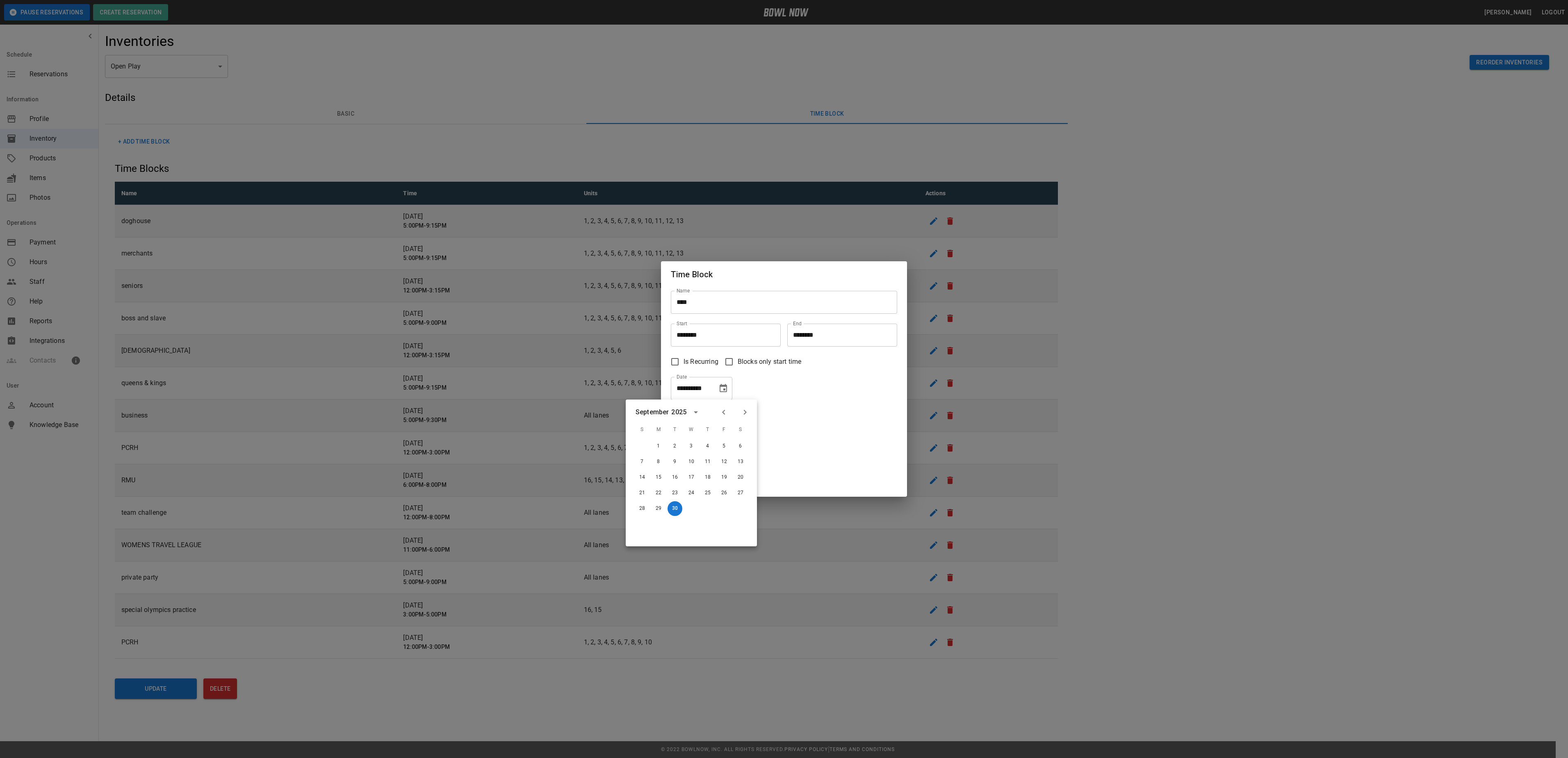
click at [745, 412] on icon "Next month" at bounding box center [745, 412] width 3 height 5
click at [743, 447] on button "1" at bounding box center [740, 446] width 15 height 15
type input "**********"
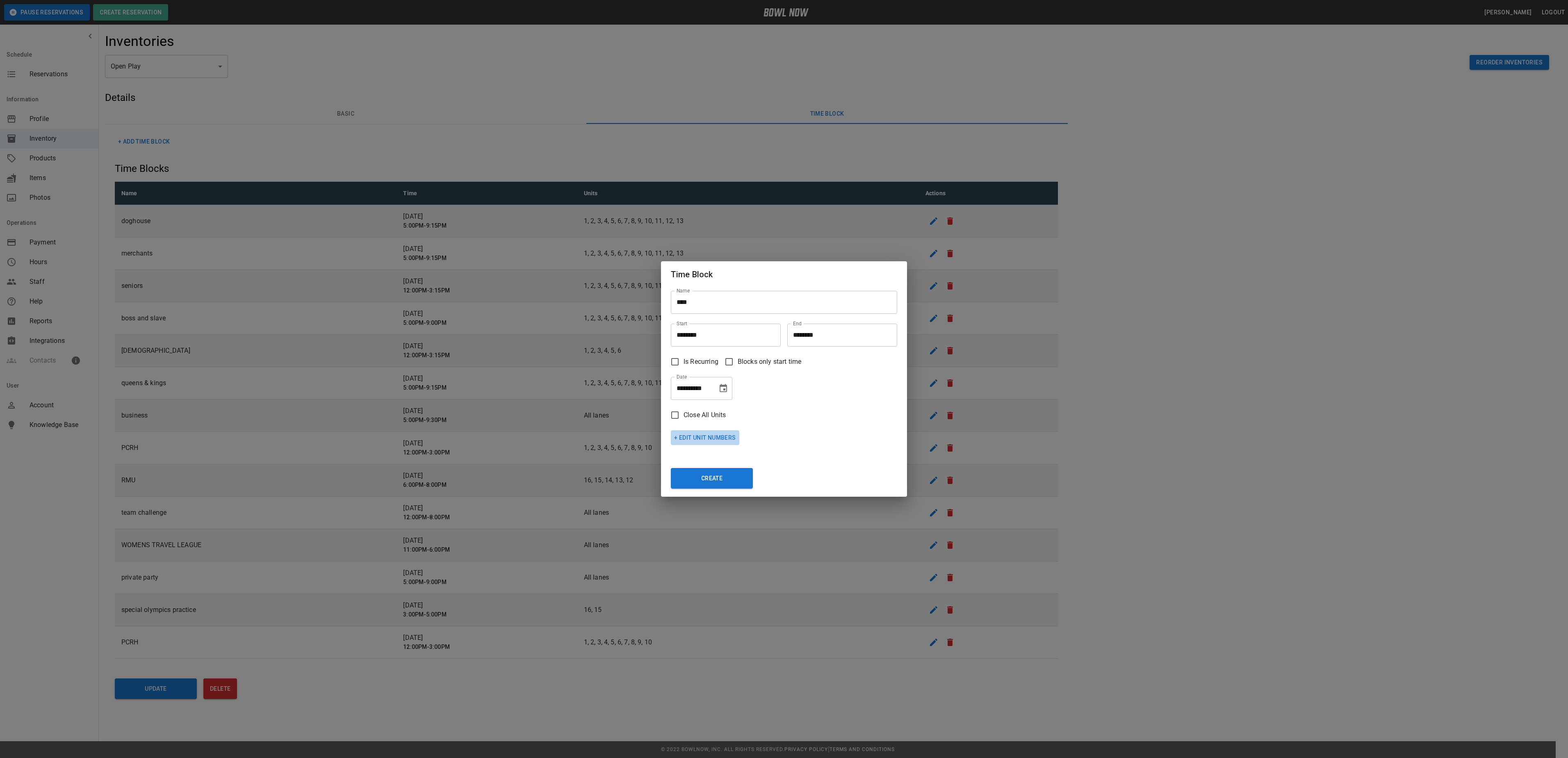
click at [695, 433] on button "+ Edit Unit Numbers" at bounding box center [705, 438] width 69 height 15
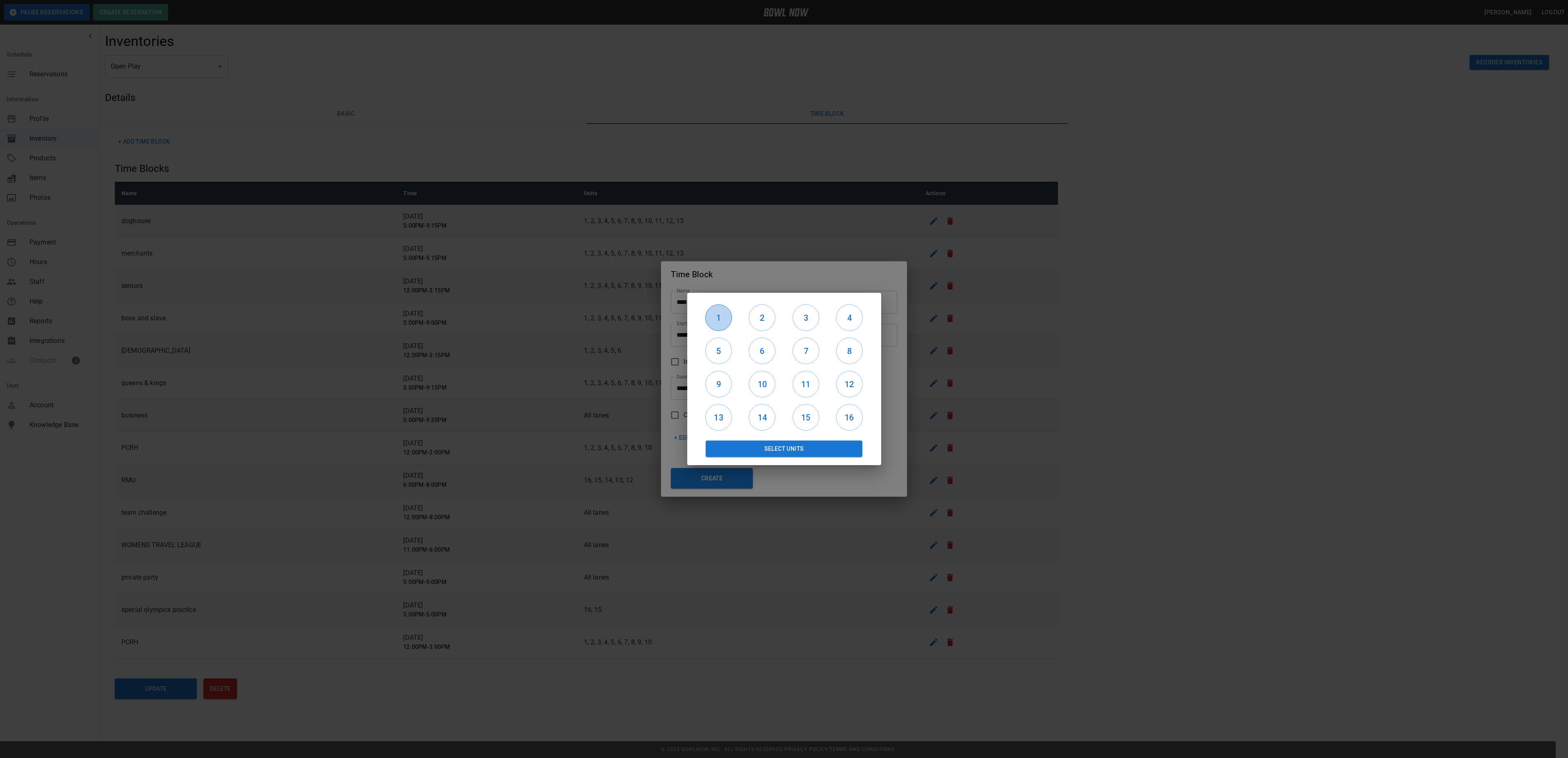
click at [708, 311] on button "1" at bounding box center [718, 318] width 26 height 26
click at [767, 314] on h6 "2" at bounding box center [762, 318] width 26 height 13
drag, startPoint x: 808, startPoint y: 312, endPoint x: 825, endPoint y: 314, distance: 17.1
click at [810, 312] on h6 "3" at bounding box center [806, 318] width 26 height 13
click at [856, 317] on h6 "4" at bounding box center [849, 318] width 26 height 13
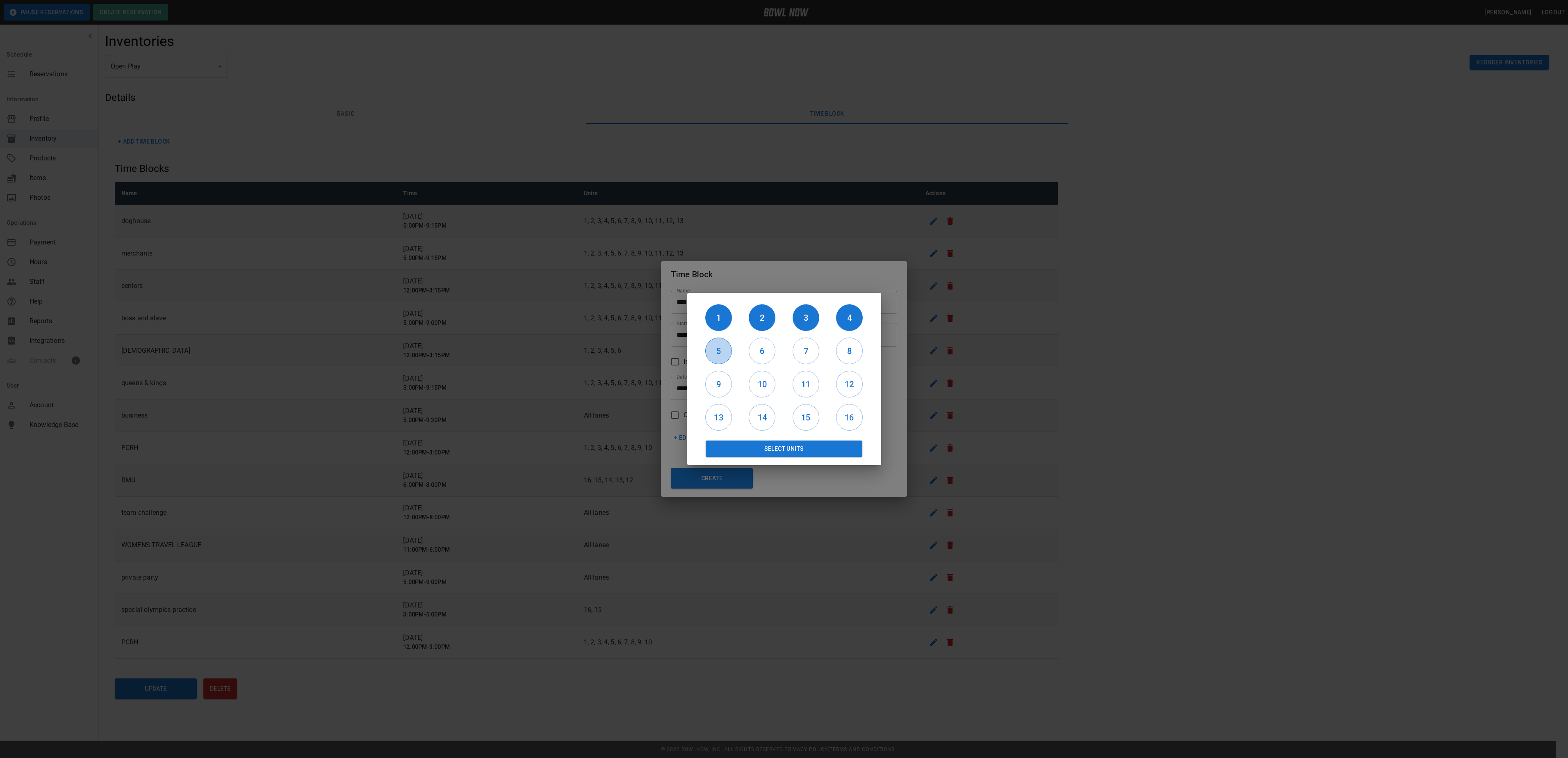
click at [723, 348] on h6 "5" at bounding box center [718, 351] width 26 height 13
click at [763, 348] on h6 "6" at bounding box center [762, 351] width 26 height 13
click at [803, 352] on h6 "7" at bounding box center [806, 351] width 26 height 13
click at [845, 350] on h6 "8" at bounding box center [849, 351] width 26 height 13
click at [713, 382] on h6 "9" at bounding box center [718, 384] width 26 height 13
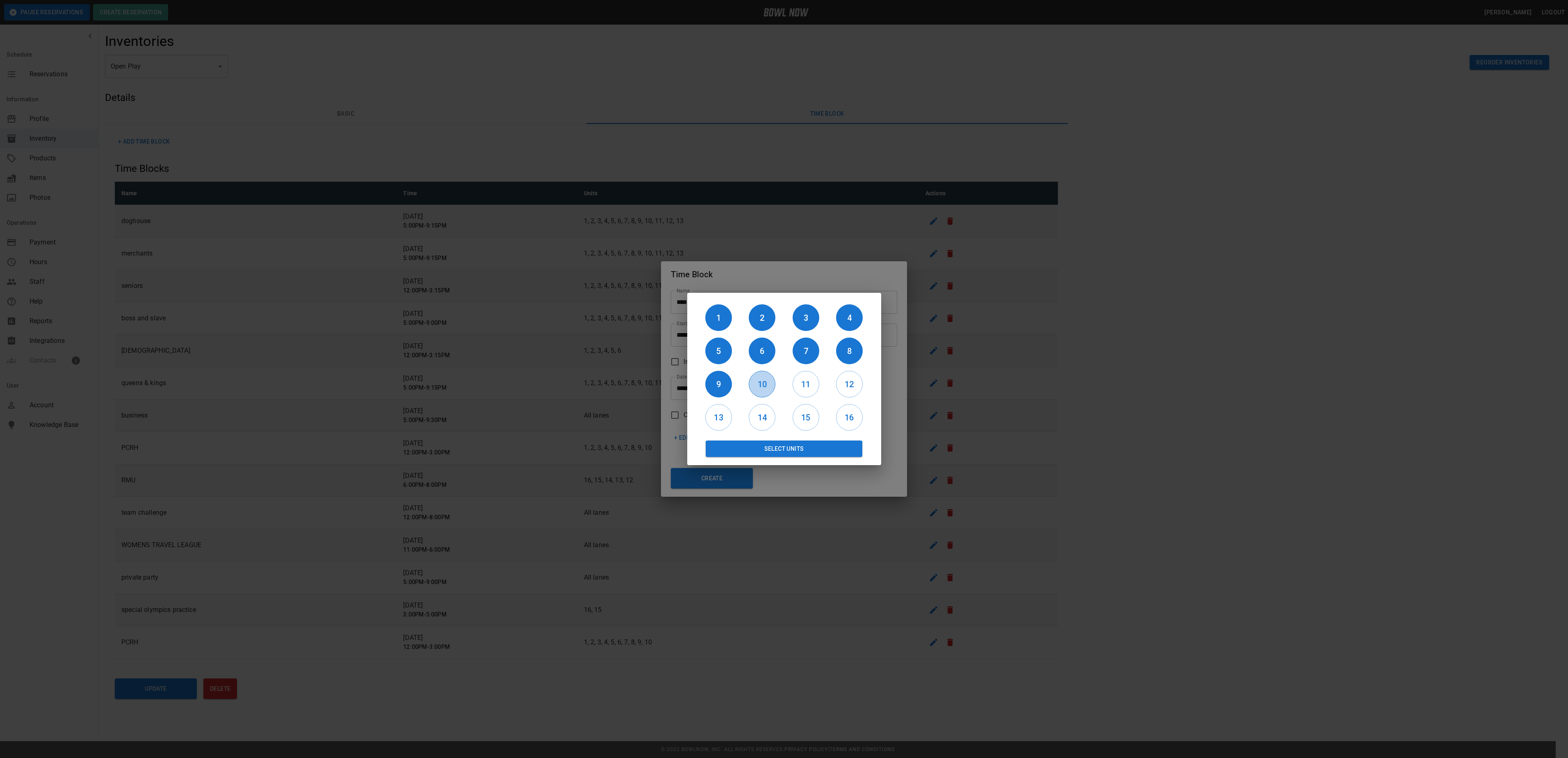
click at [763, 385] on h6 "10" at bounding box center [762, 384] width 26 height 13
click at [794, 446] on button "Select Units" at bounding box center [784, 448] width 157 height 16
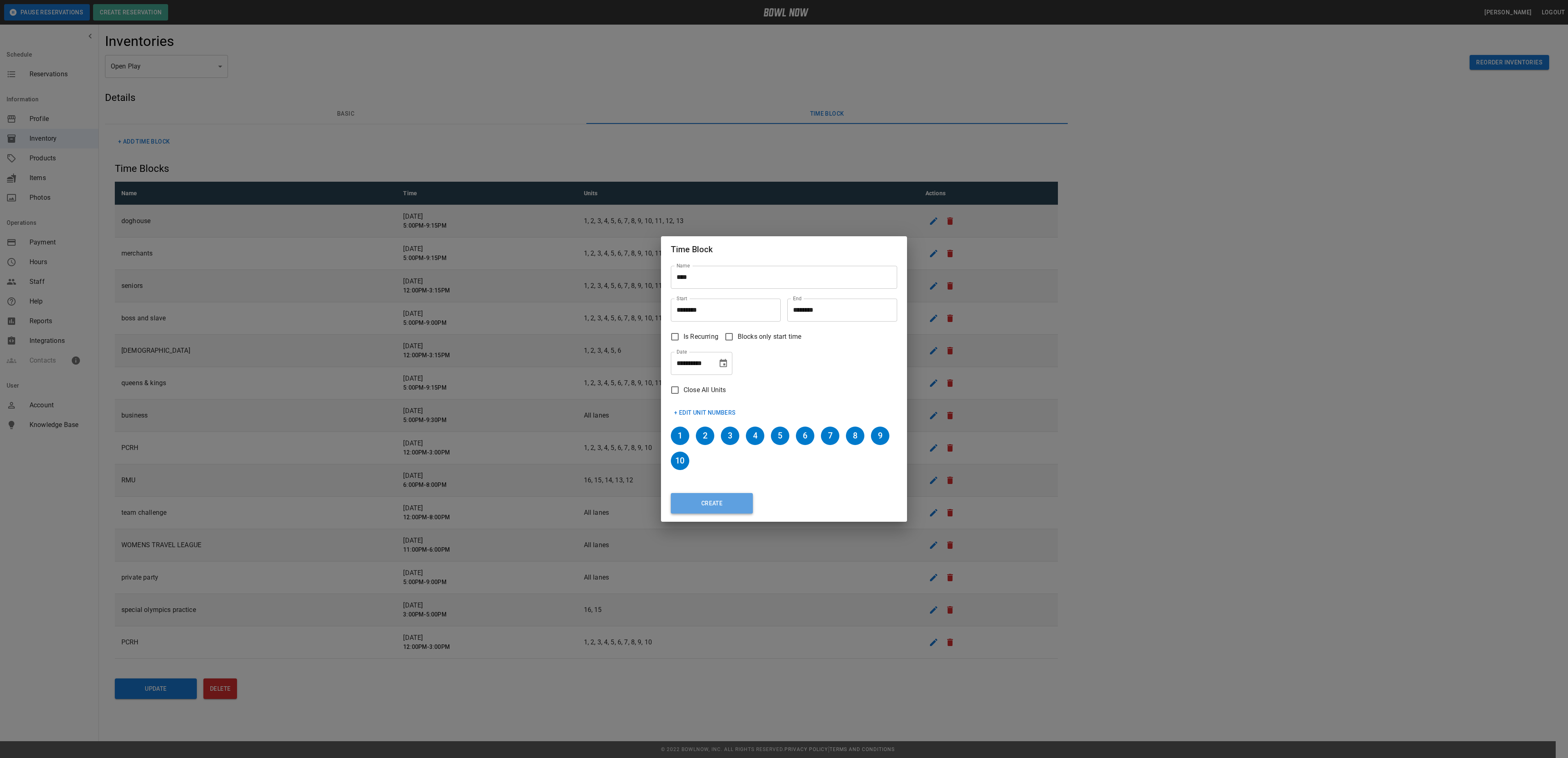
click at [717, 507] on button "Create" at bounding box center [712, 503] width 82 height 21
